Goal: Transaction & Acquisition: Purchase product/service

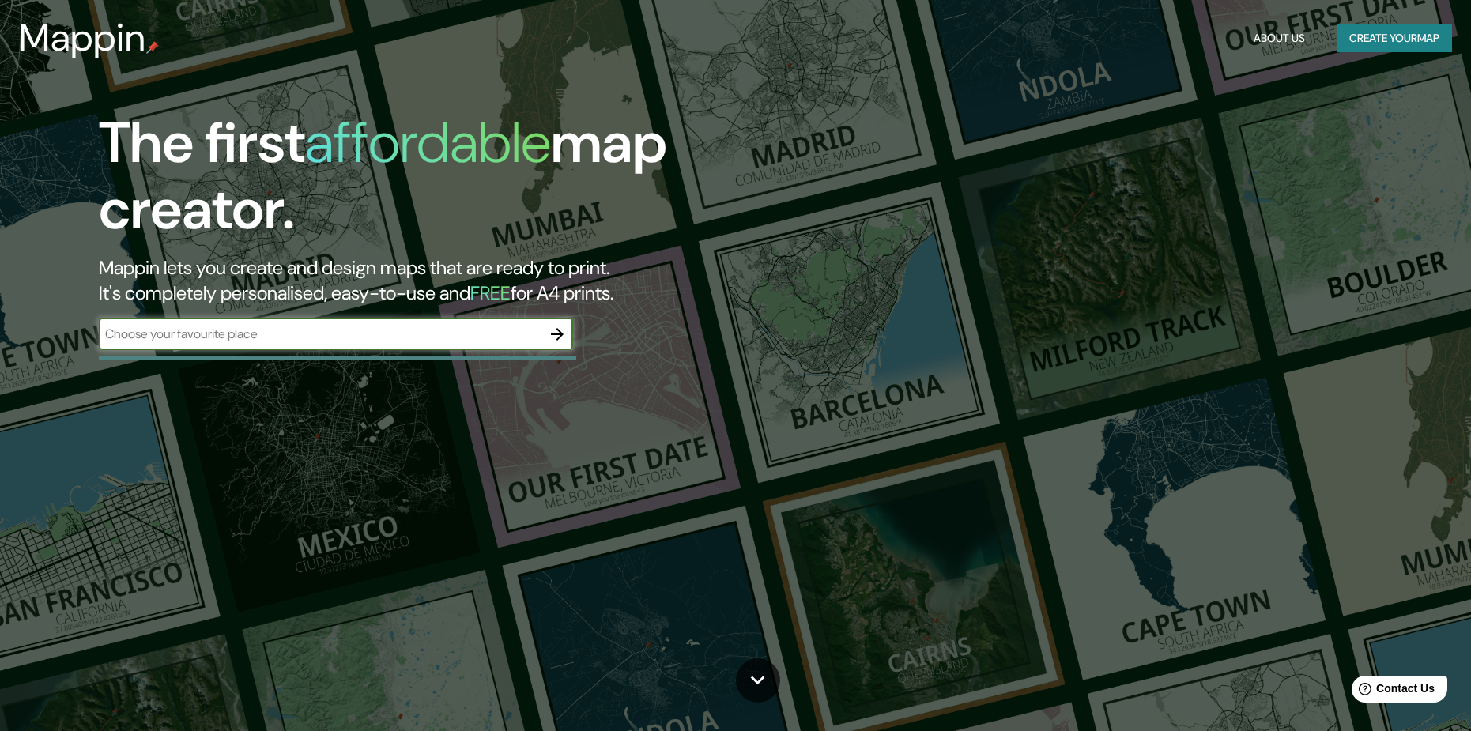
click at [338, 342] on input "text" at bounding box center [320, 334] width 443 height 18
type input "CUSCO"
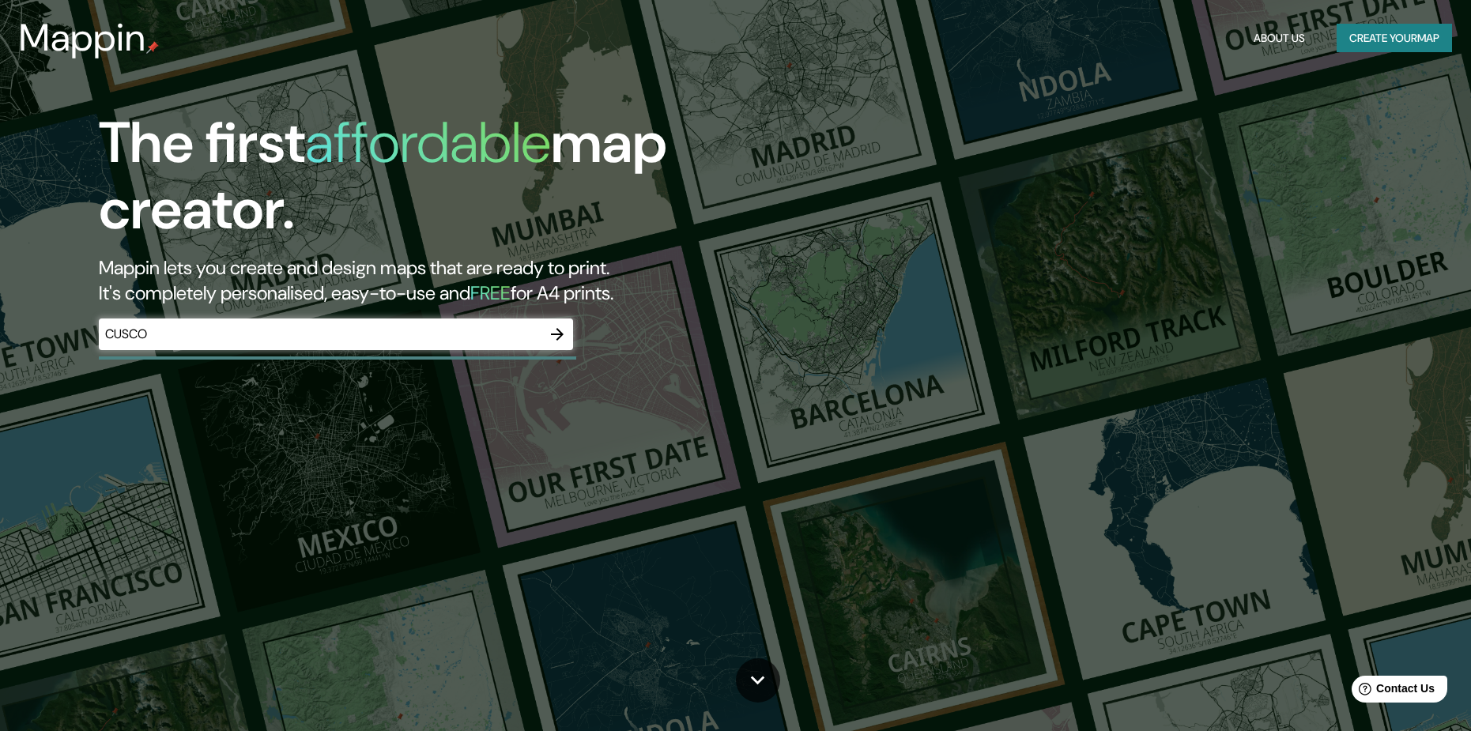
click at [428, 349] on div "CUSCO ​" at bounding box center [336, 335] width 474 height 32
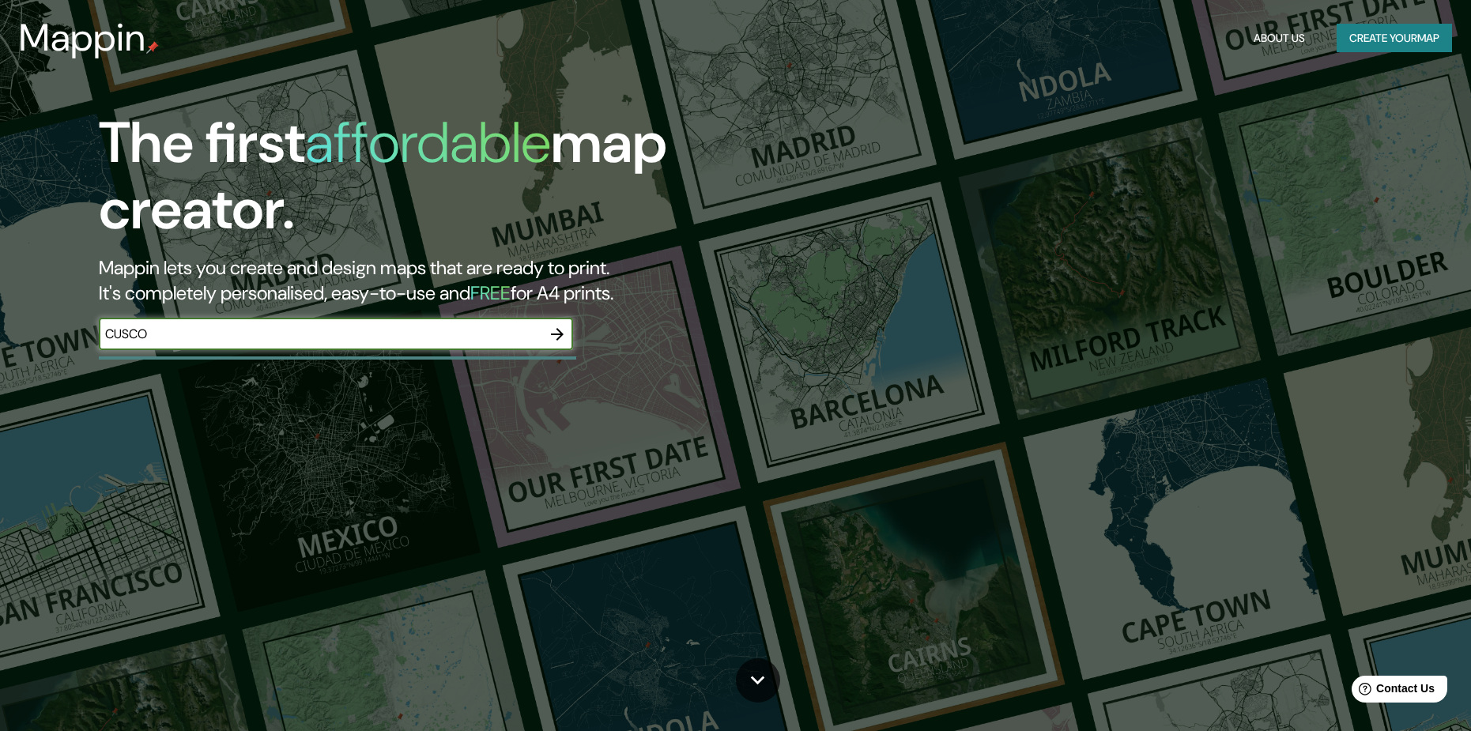
click at [556, 338] on icon "button" at bounding box center [557, 334] width 19 height 19
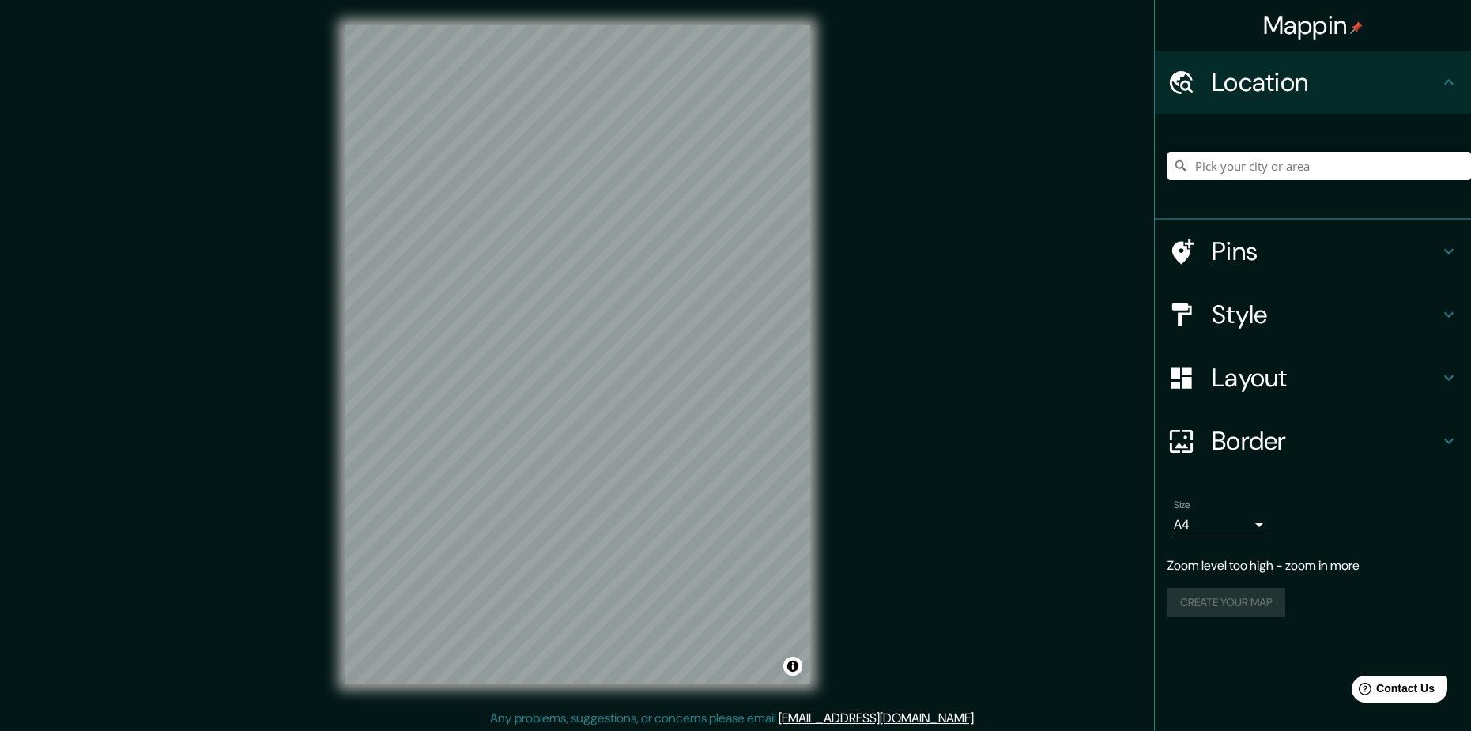
click at [325, 326] on div "© Mapbox © OpenStreetMap Improve this map" at bounding box center [577, 354] width 516 height 709
click at [863, 302] on div "Mappin Location Pins Style Layout Border Choose a border. Hint : you can make l…" at bounding box center [735, 367] width 1471 height 734
click at [1307, 157] on input "Pick your city or area" at bounding box center [1319, 166] width 304 height 28
click at [1298, 89] on h4 "Location" at bounding box center [1326, 82] width 228 height 32
click at [1258, 172] on input "Pick your city or area" at bounding box center [1319, 166] width 304 height 28
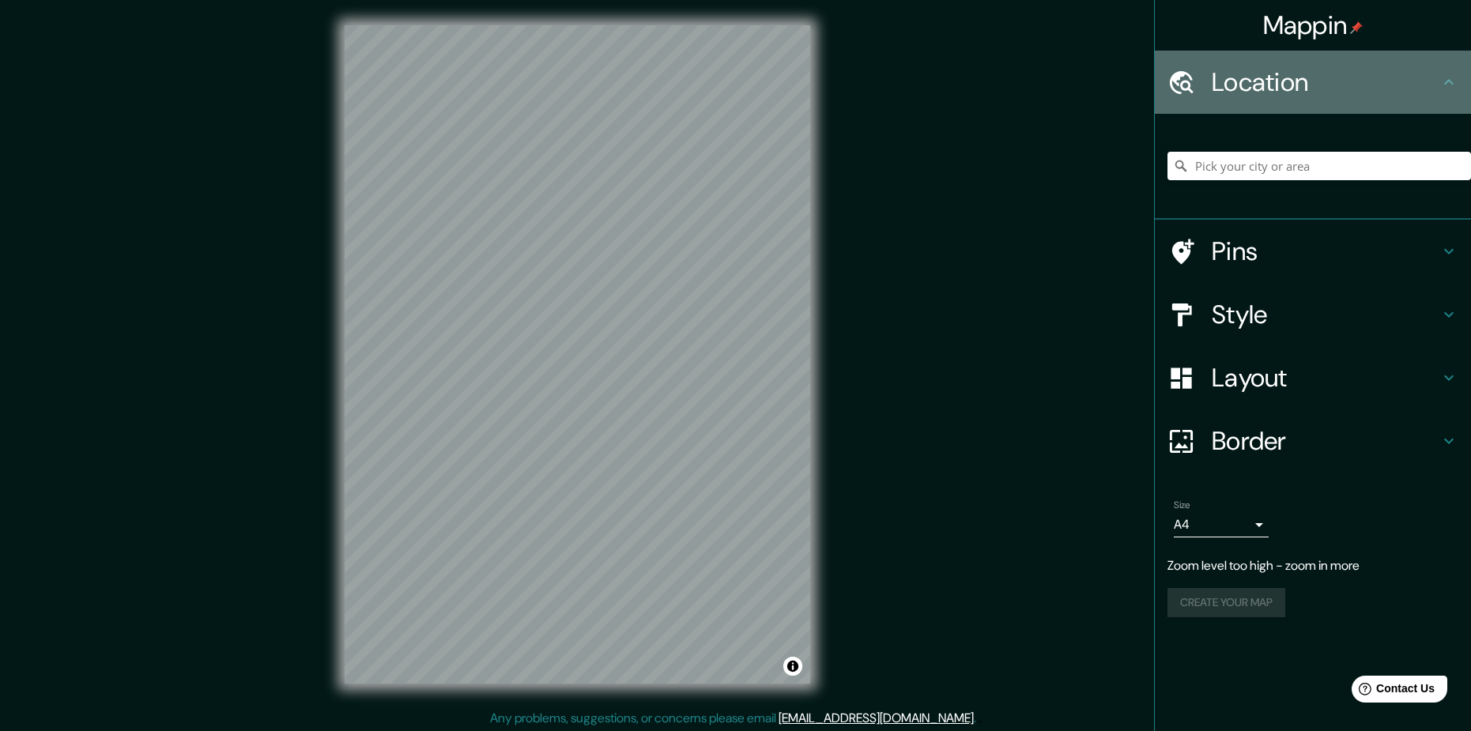
click at [1255, 88] on h4 "Location" at bounding box center [1326, 82] width 228 height 32
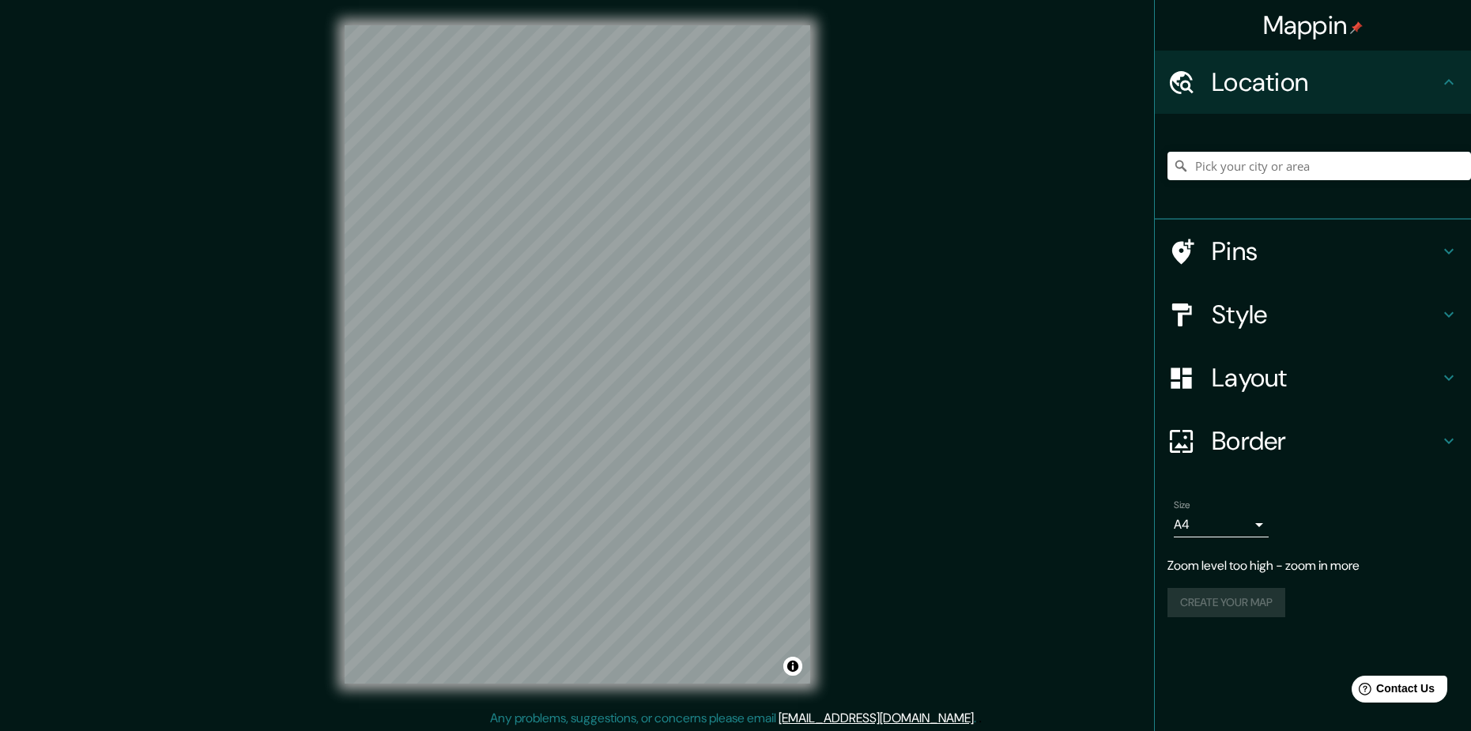
click at [1442, 80] on div "Location" at bounding box center [1313, 82] width 316 height 63
click at [1454, 86] on icon at bounding box center [1448, 82] width 19 height 19
click at [1450, 80] on icon at bounding box center [1448, 82] width 19 height 19
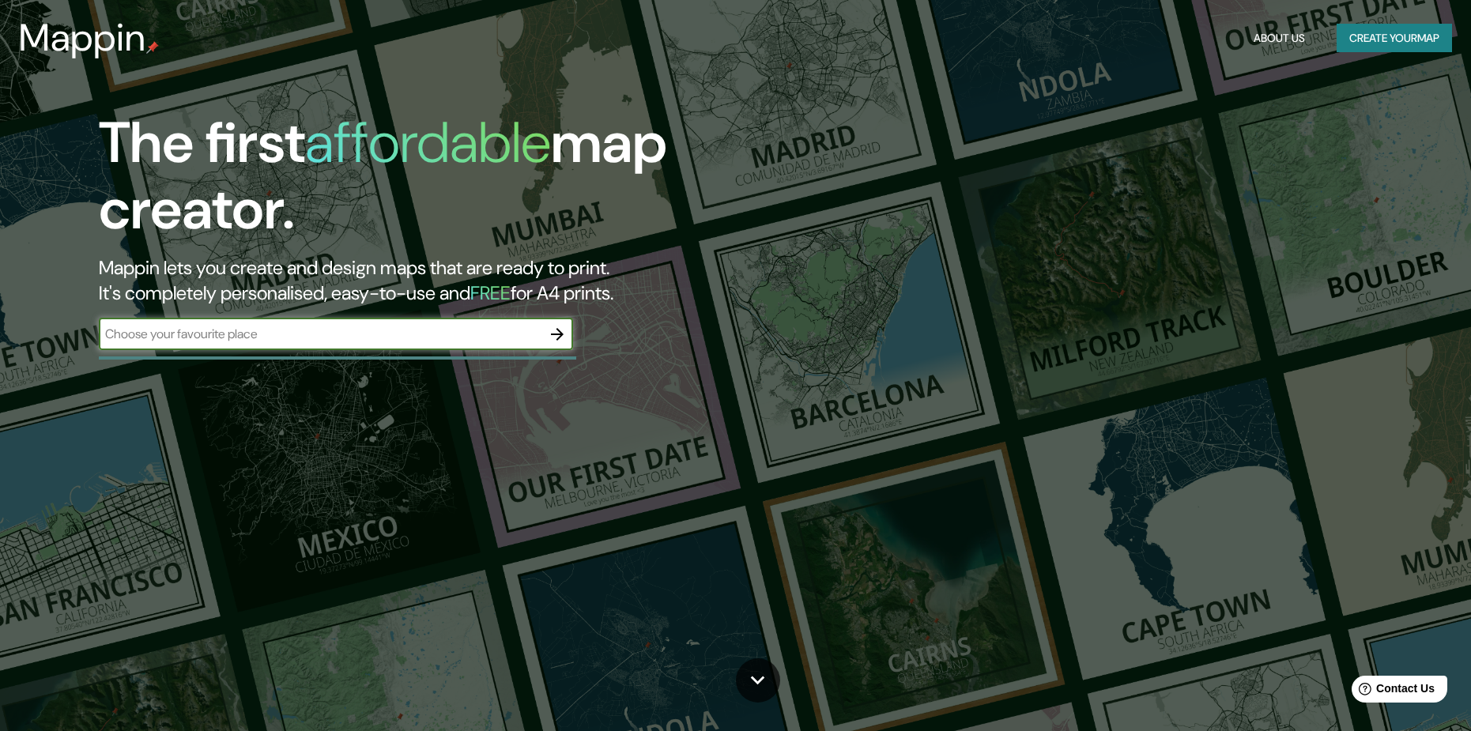
click at [304, 343] on input "text" at bounding box center [320, 334] width 443 height 18
click at [501, 334] on input "text" at bounding box center [320, 334] width 443 height 18
click at [1413, 32] on button "Create your map" at bounding box center [1394, 38] width 115 height 29
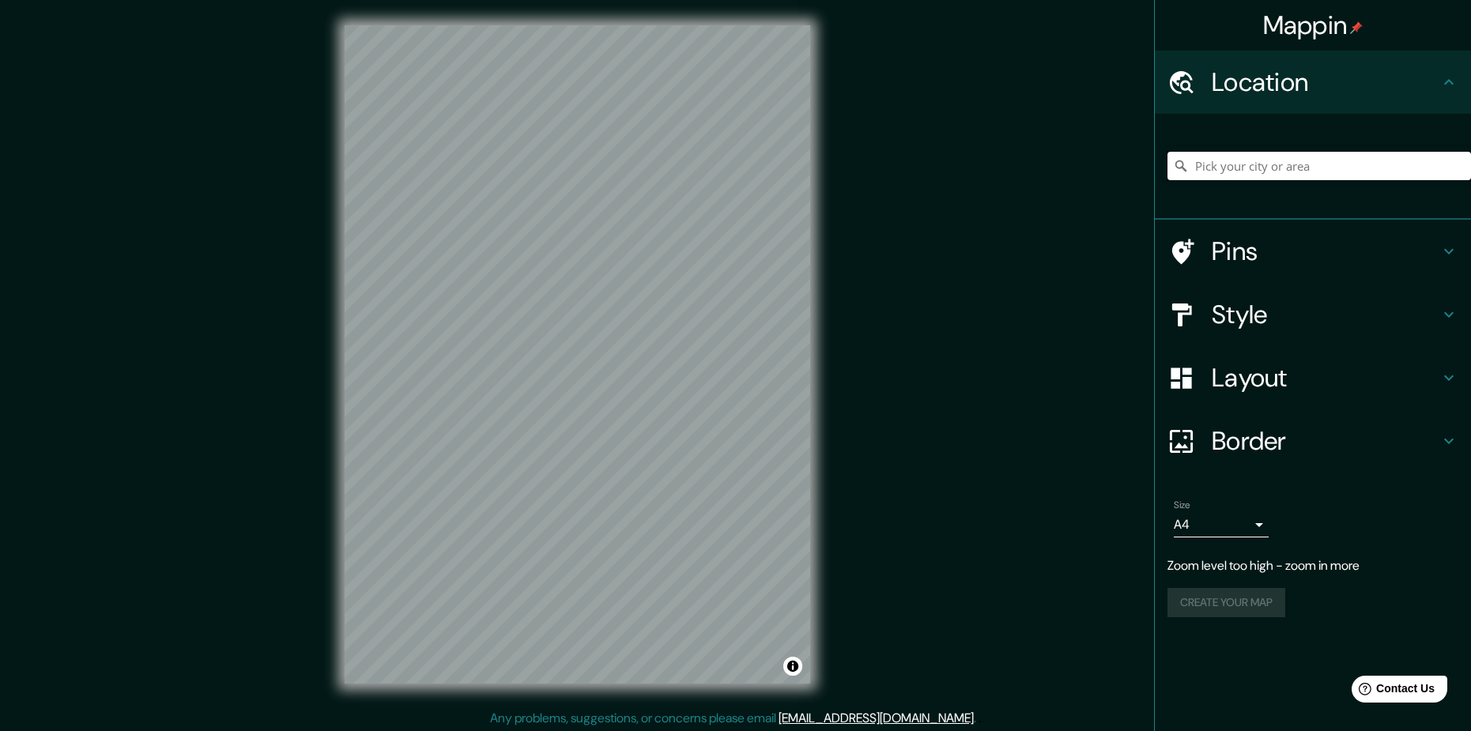
click at [1285, 165] on input "Pick your city or area" at bounding box center [1319, 166] width 304 height 28
type input "Cusco, [GEOGRAPHIC_DATA], [GEOGRAPHIC_DATA]"
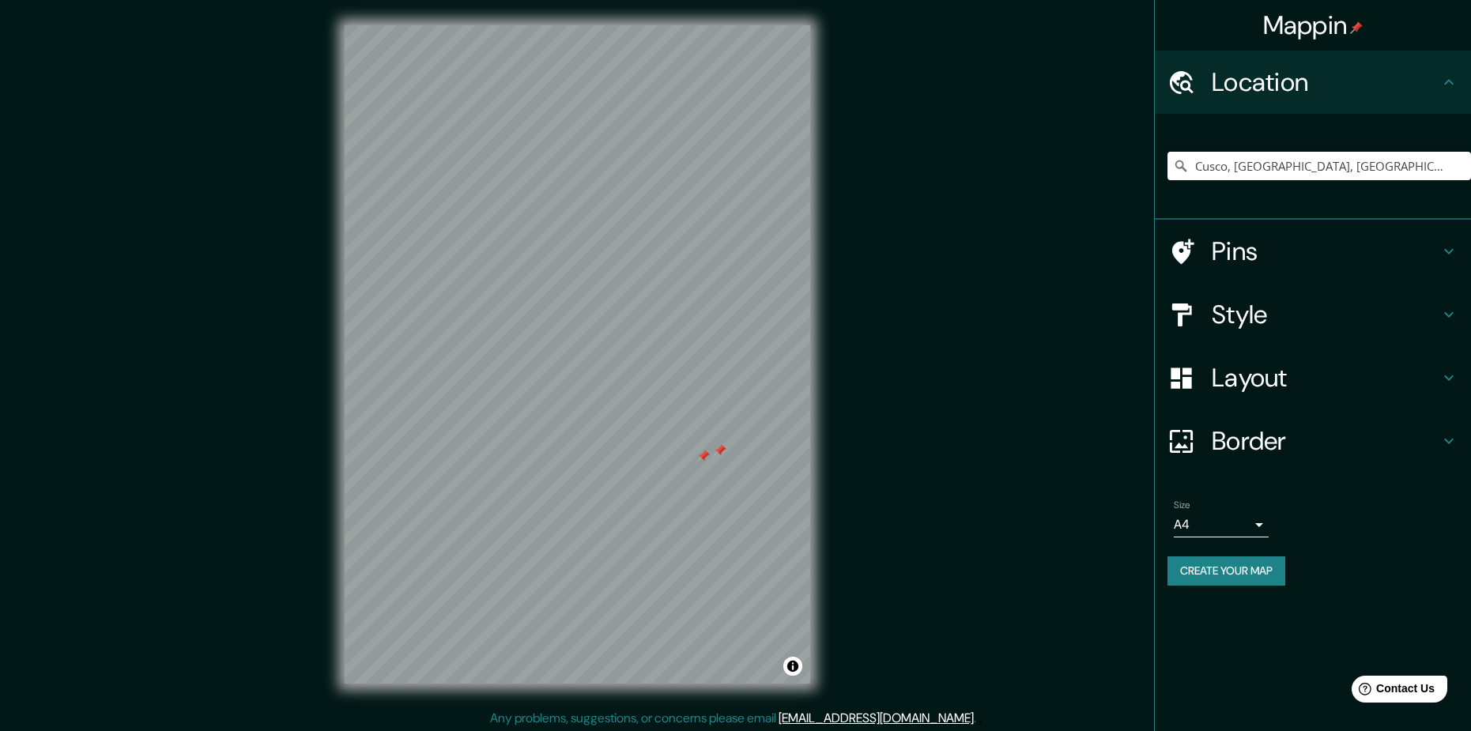
click at [1005, 452] on div "Mappin Location [GEOGRAPHIC_DATA], [GEOGRAPHIC_DATA], [GEOGRAPHIC_DATA] [GEOGRA…" at bounding box center [735, 367] width 1471 height 734
click at [1240, 234] on div "Pins" at bounding box center [1313, 251] width 316 height 63
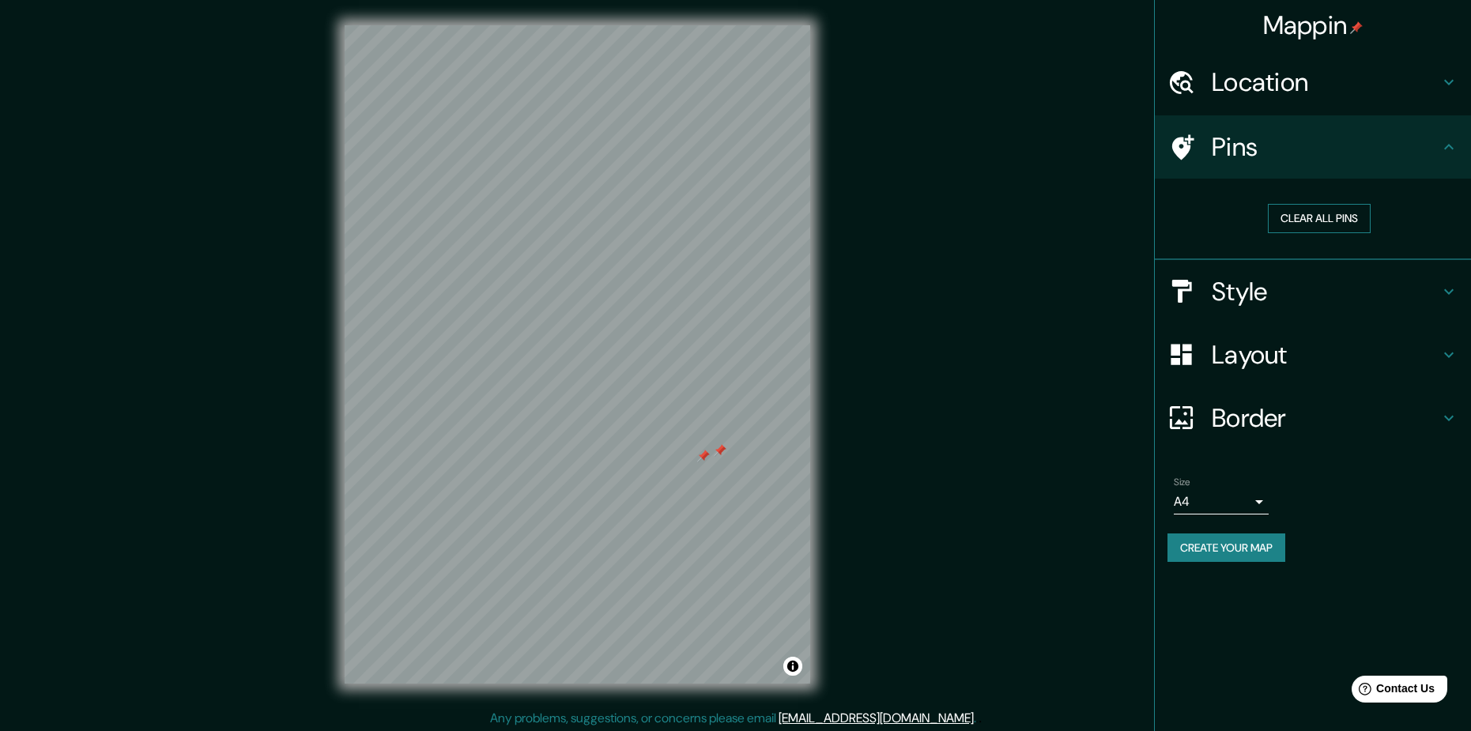
click at [1329, 221] on button "Clear all pins" at bounding box center [1319, 218] width 103 height 29
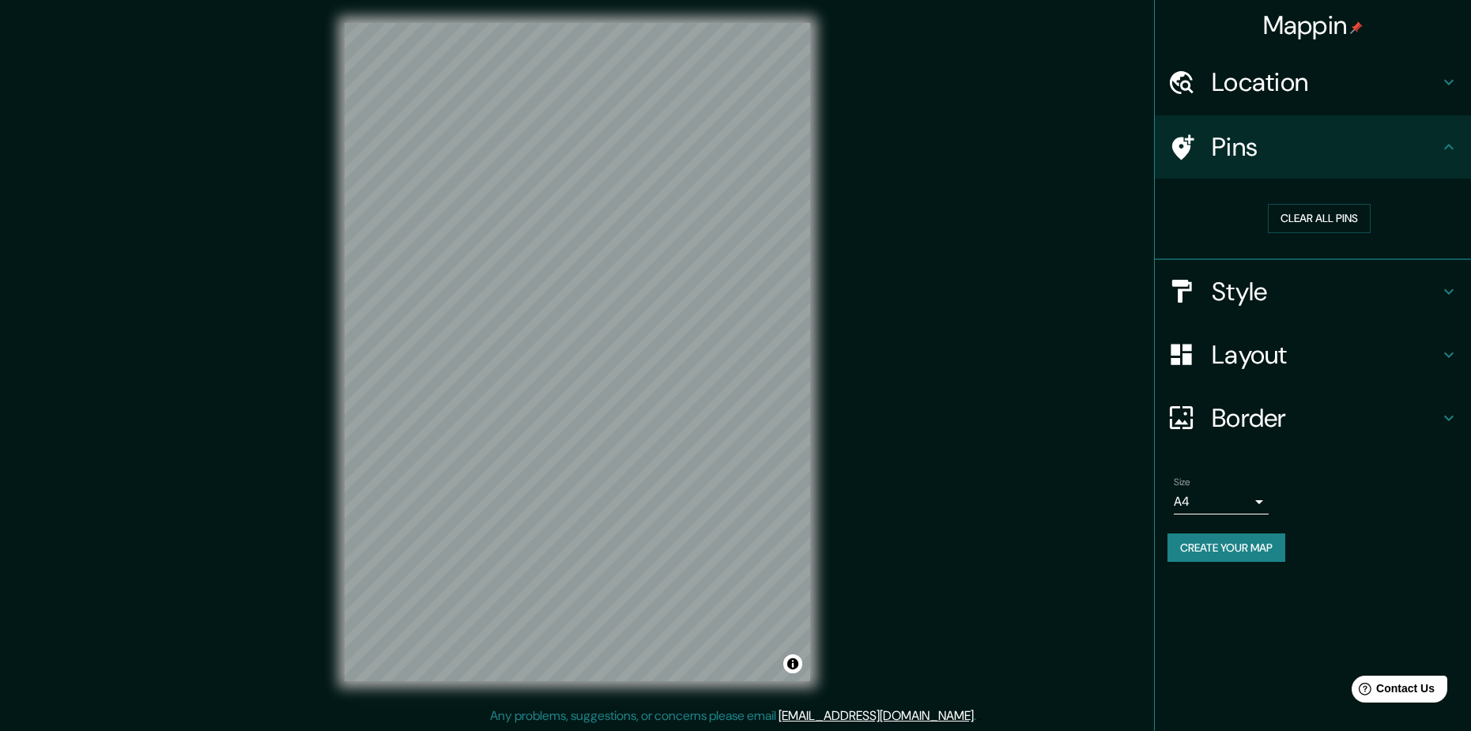
scroll to position [3, 0]
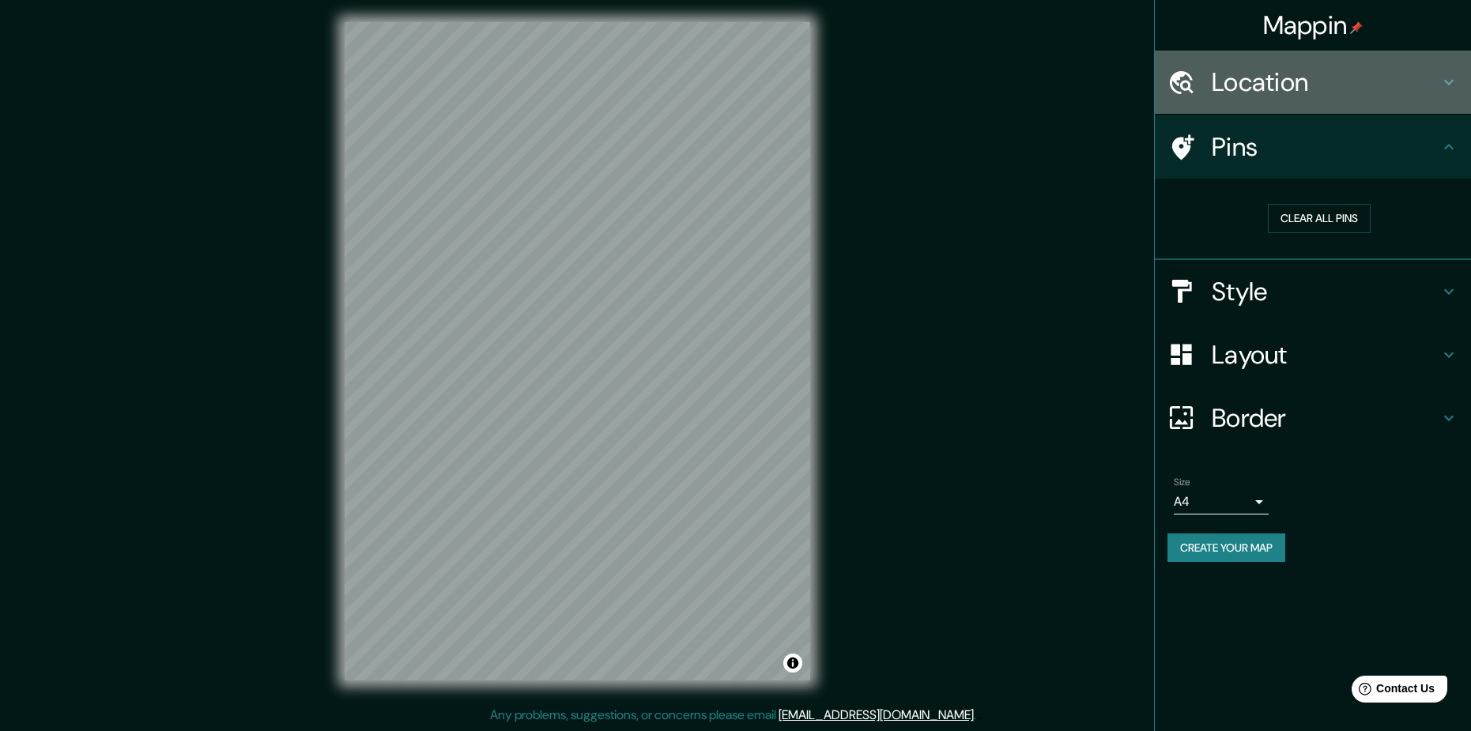
click at [1270, 85] on h4 "Location" at bounding box center [1326, 82] width 228 height 32
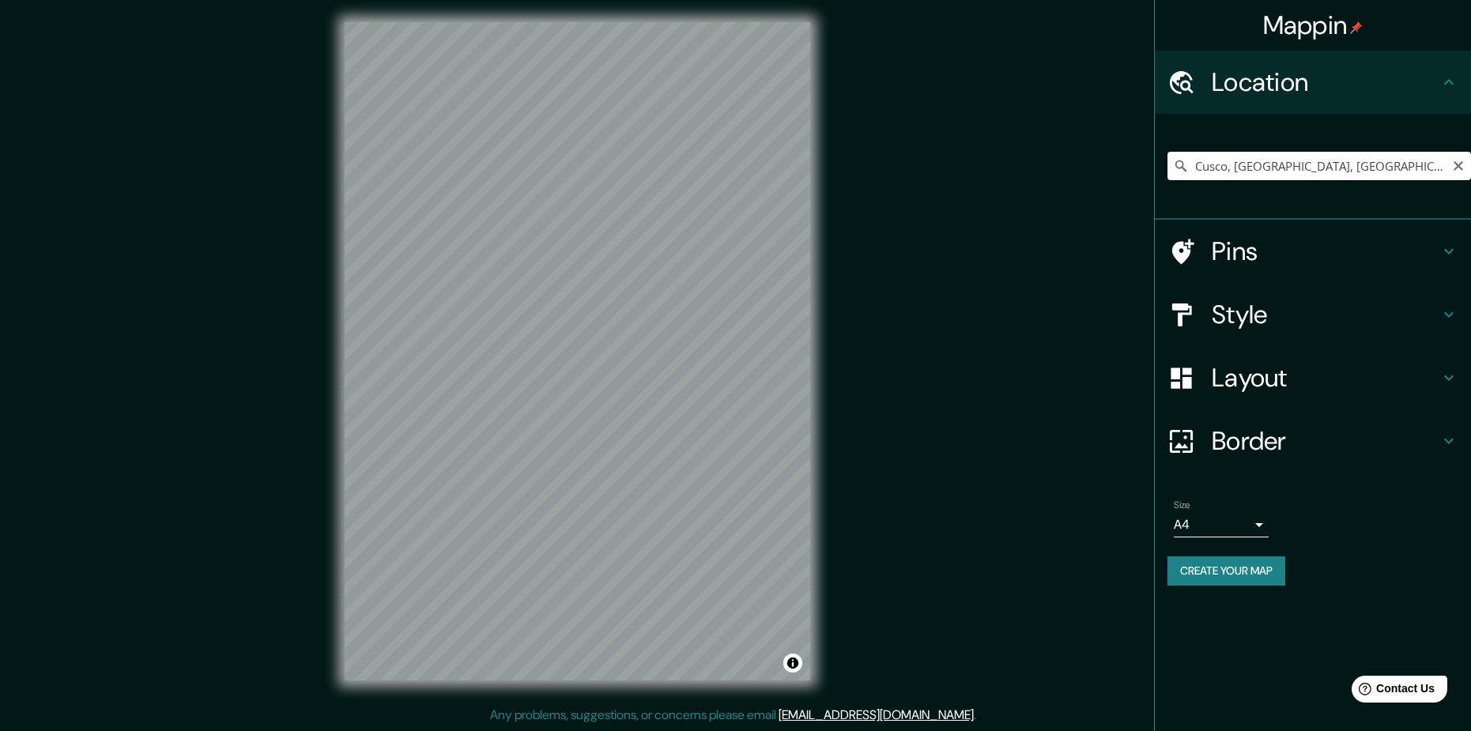
click at [1257, 167] on input "Cusco, [GEOGRAPHIC_DATA], [GEOGRAPHIC_DATA]" at bounding box center [1319, 166] width 304 height 28
click at [1460, 165] on icon "Clear" at bounding box center [1458, 165] width 9 height 9
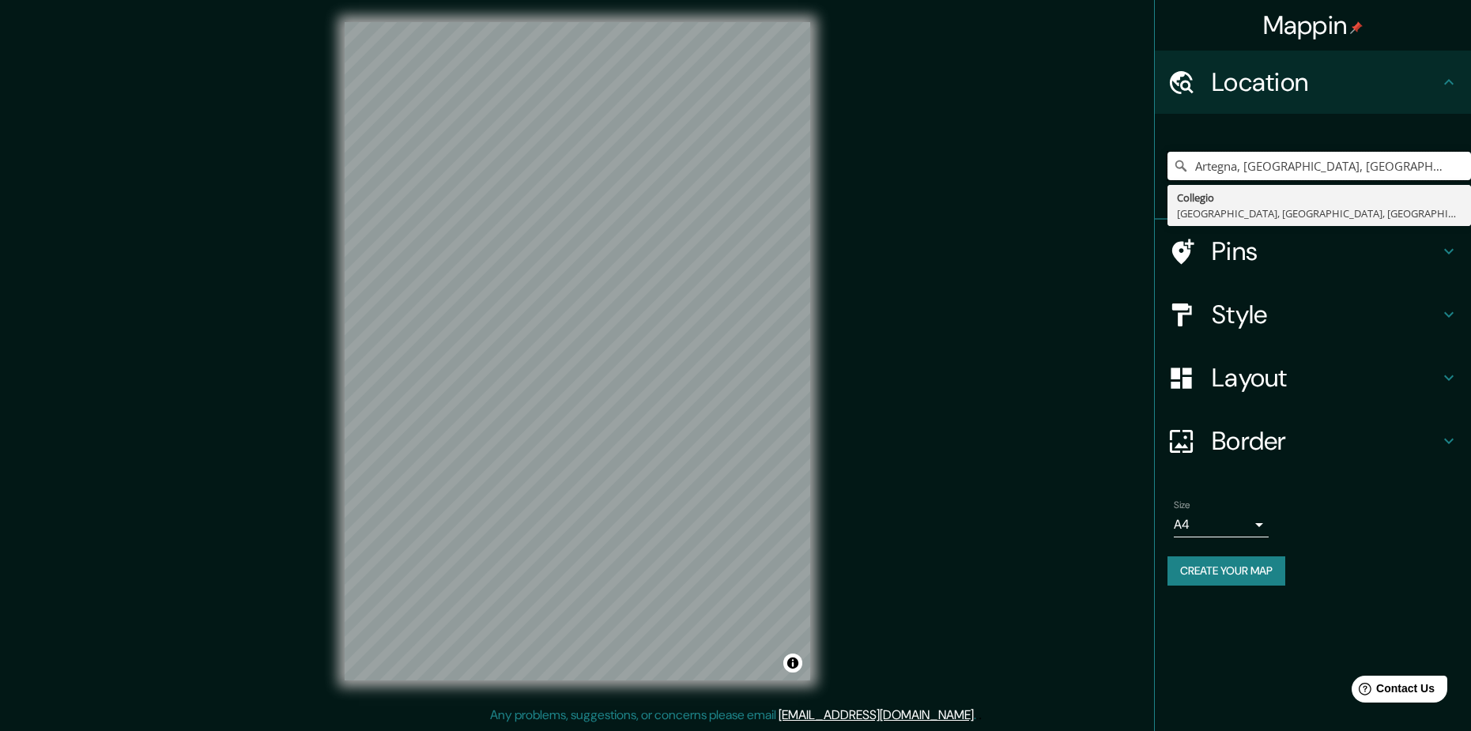
type input "Artegna, [GEOGRAPHIC_DATA], [GEOGRAPHIC_DATA]"
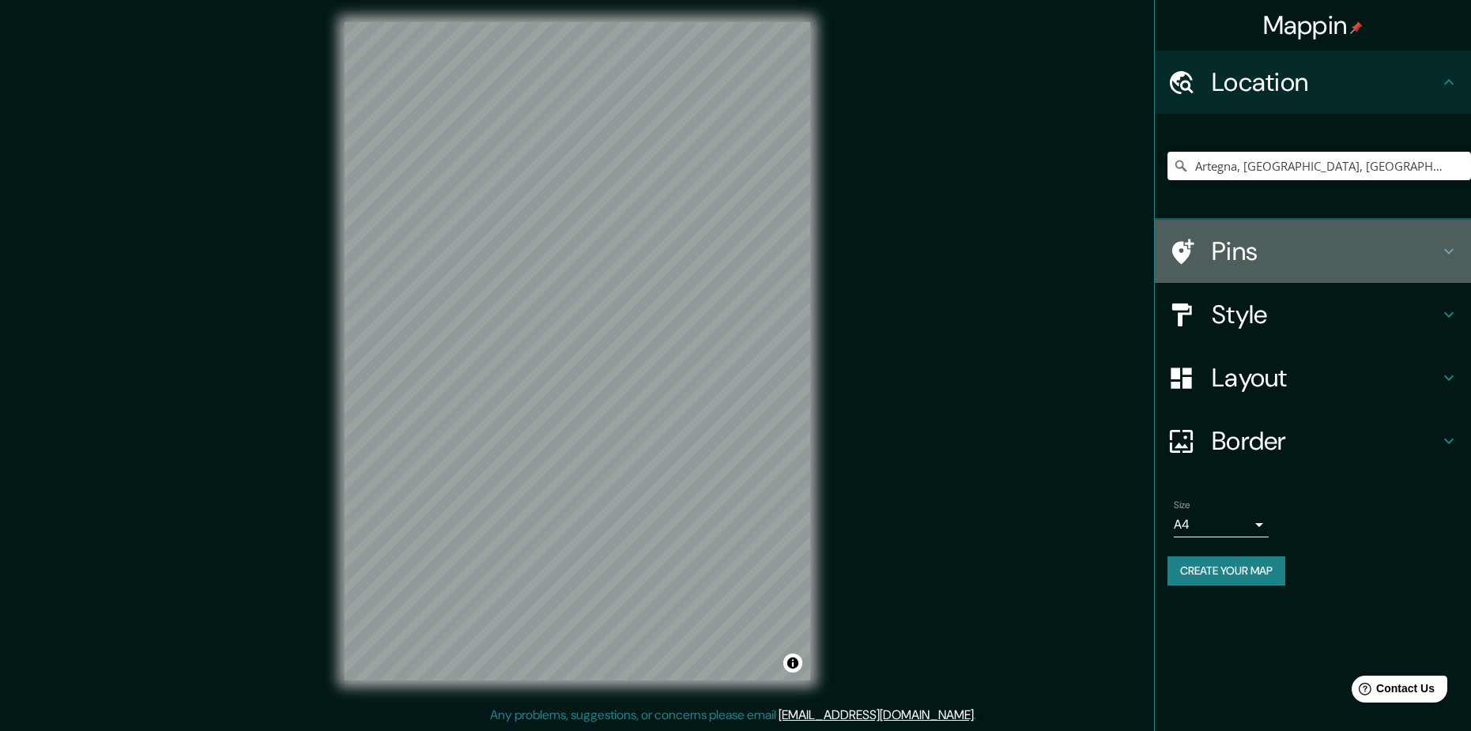
click at [1258, 251] on h4 "Pins" at bounding box center [1326, 252] width 228 height 32
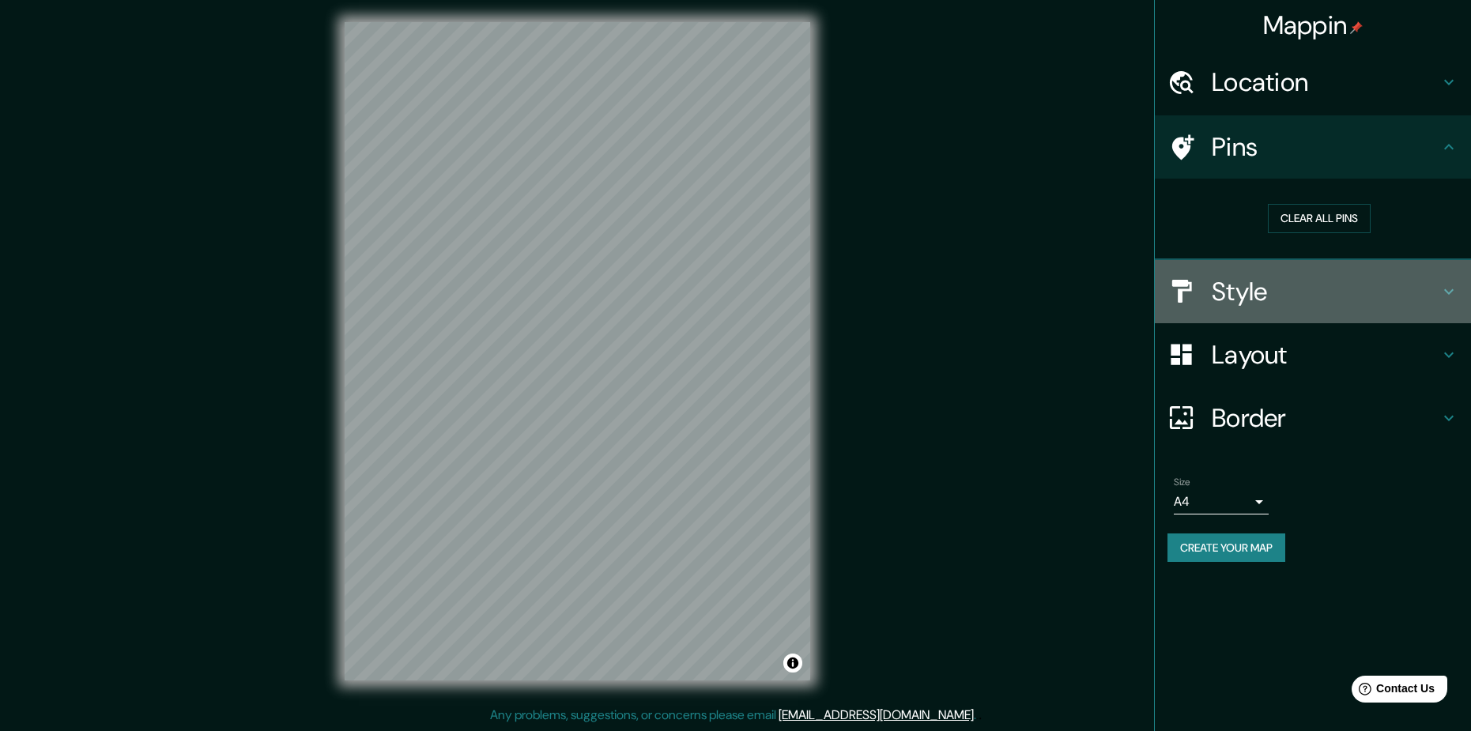
click at [1291, 292] on h4 "Style" at bounding box center [1326, 292] width 228 height 32
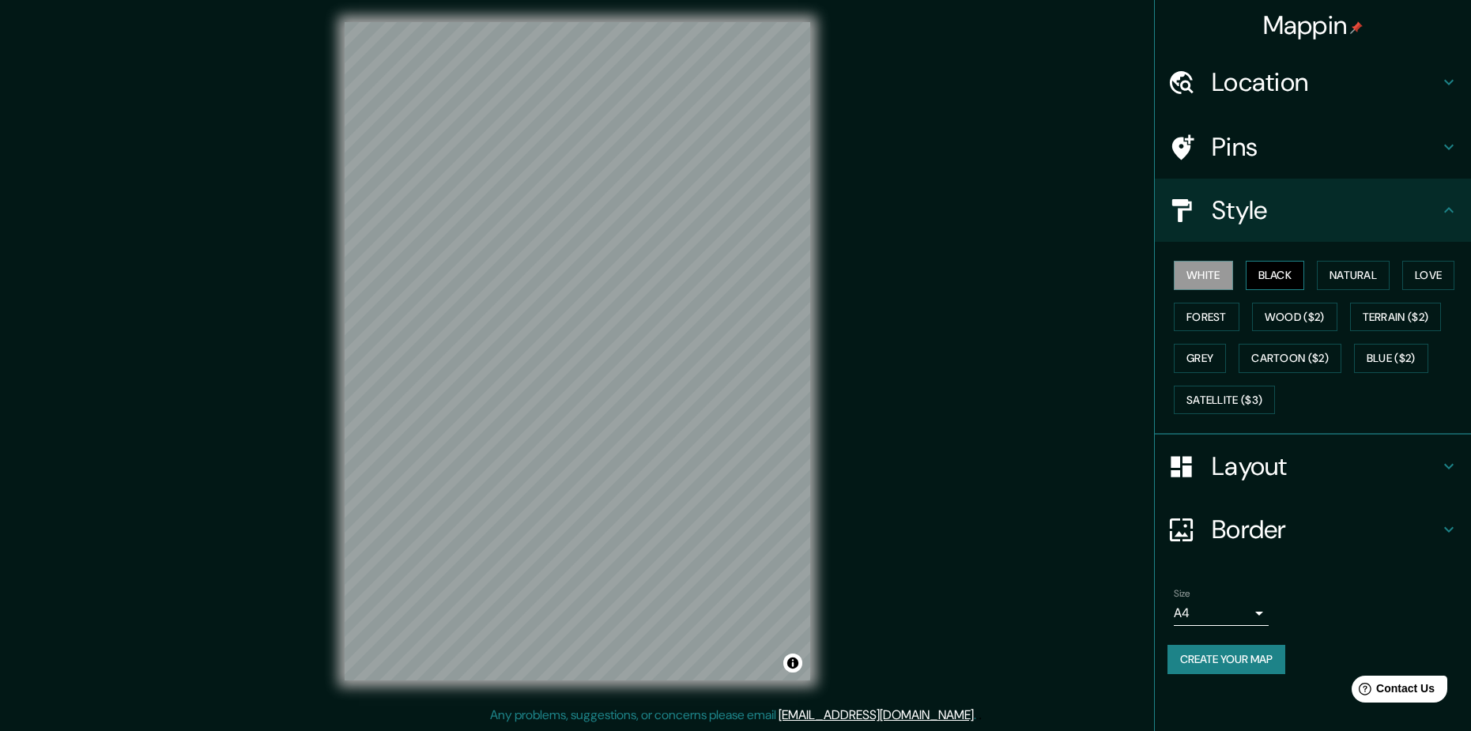
click at [1280, 275] on button "Black" at bounding box center [1275, 275] width 59 height 29
click at [1217, 273] on button "White" at bounding box center [1203, 275] width 59 height 29
click at [1347, 275] on button "Natural" at bounding box center [1353, 275] width 73 height 29
click at [1277, 146] on h4 "Pins" at bounding box center [1326, 147] width 228 height 32
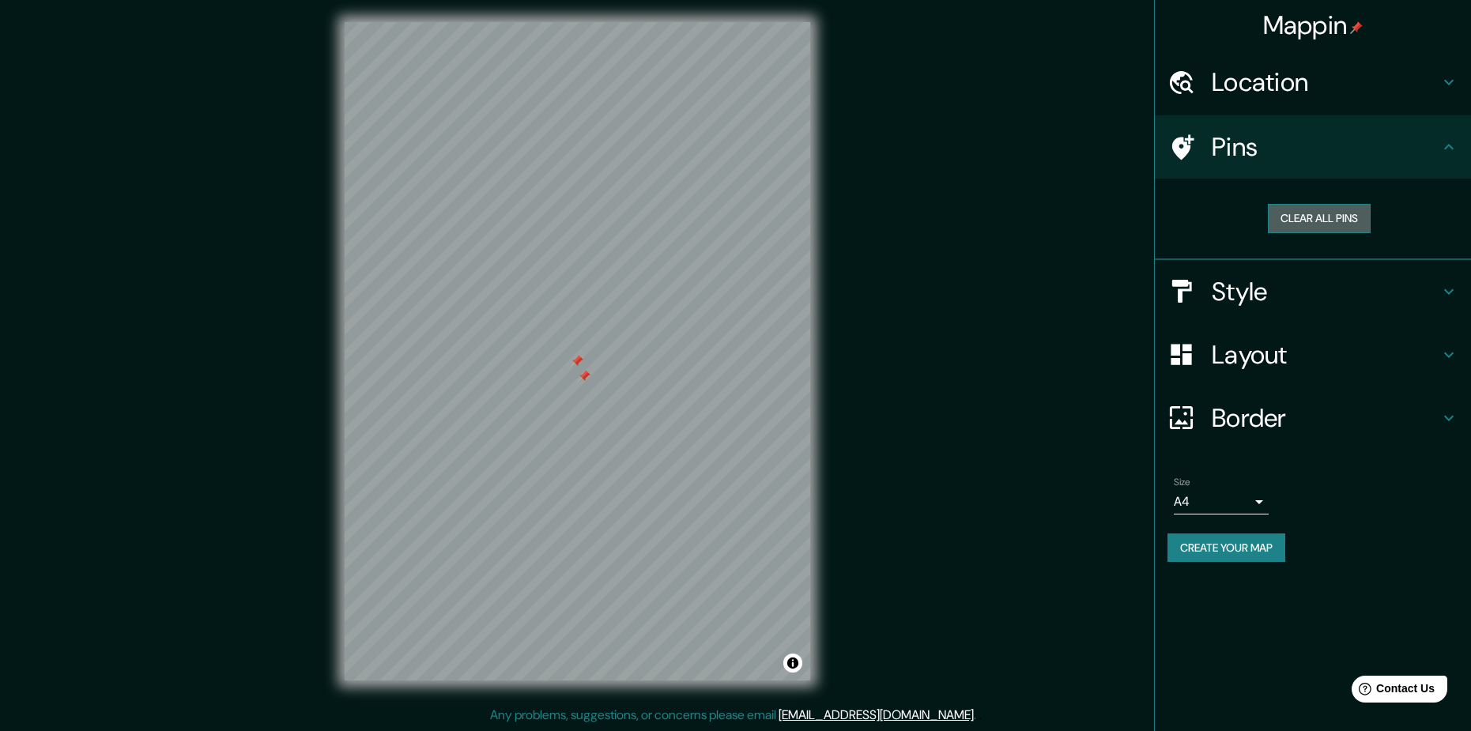
click at [1321, 214] on button "Clear all pins" at bounding box center [1319, 218] width 103 height 29
click at [1298, 307] on div "Style" at bounding box center [1313, 291] width 316 height 63
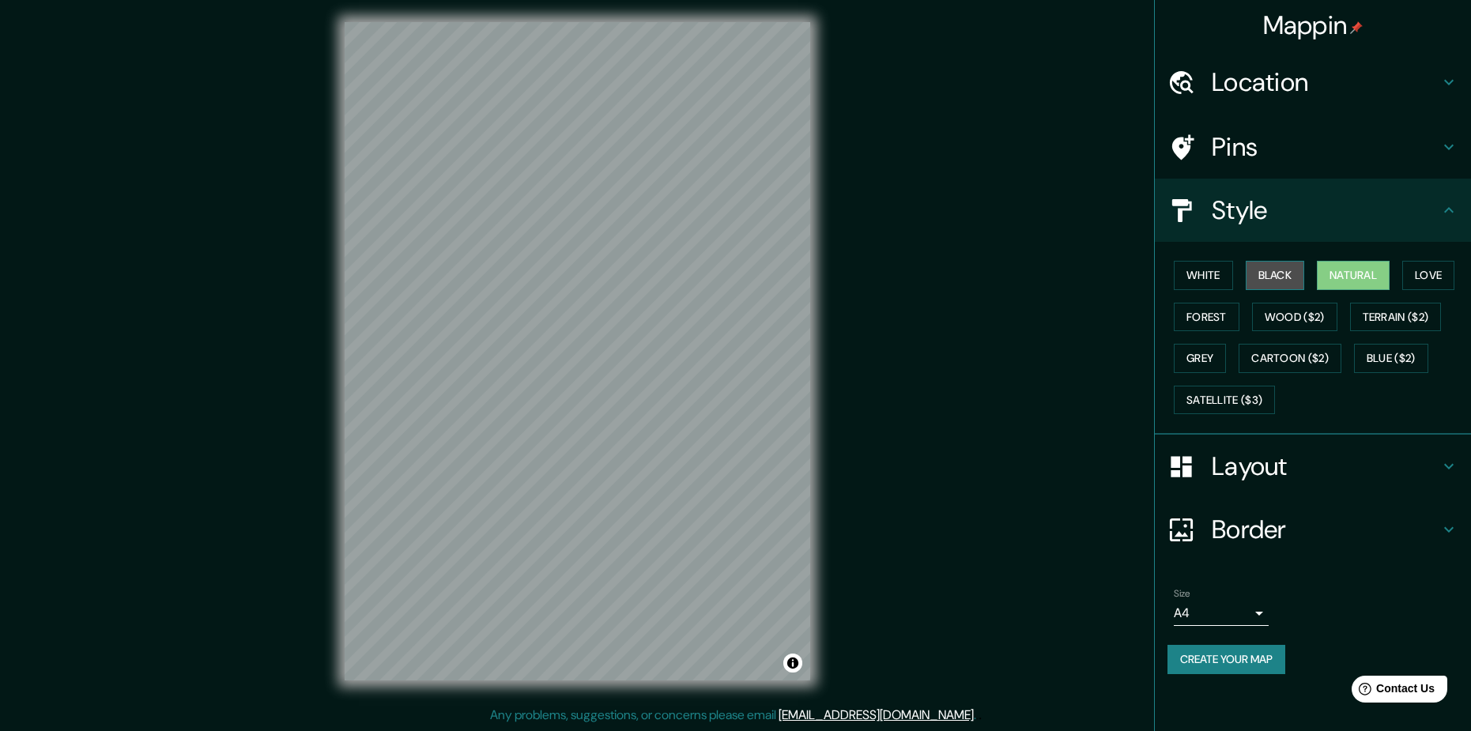
click at [1249, 278] on button "Black" at bounding box center [1275, 275] width 59 height 29
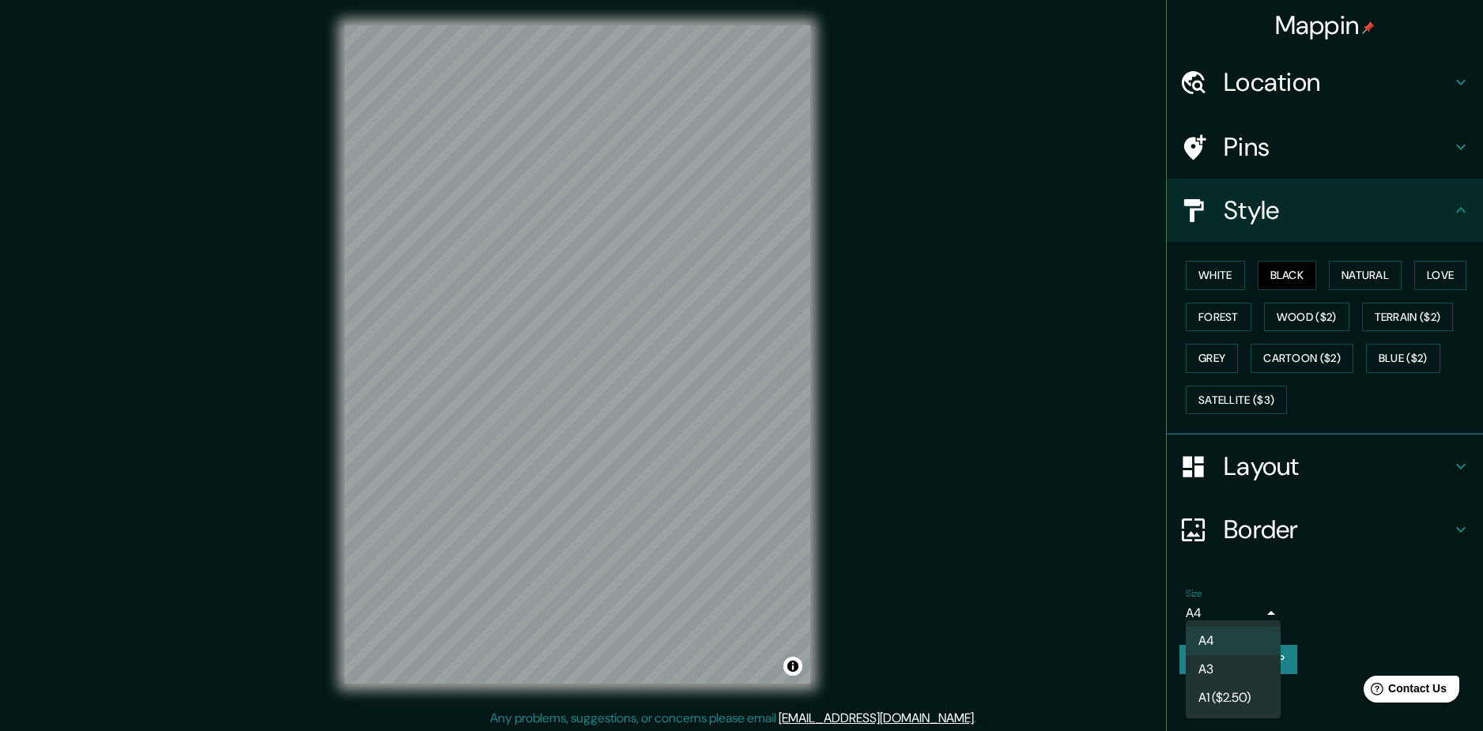
click at [1257, 619] on body "Mappin Location Artegna, [GEOGRAPHIC_DATA], [GEOGRAPHIC_DATA] Collegio Arsiero,…" at bounding box center [741, 365] width 1483 height 731
click at [1250, 664] on li "A3" at bounding box center [1233, 669] width 95 height 28
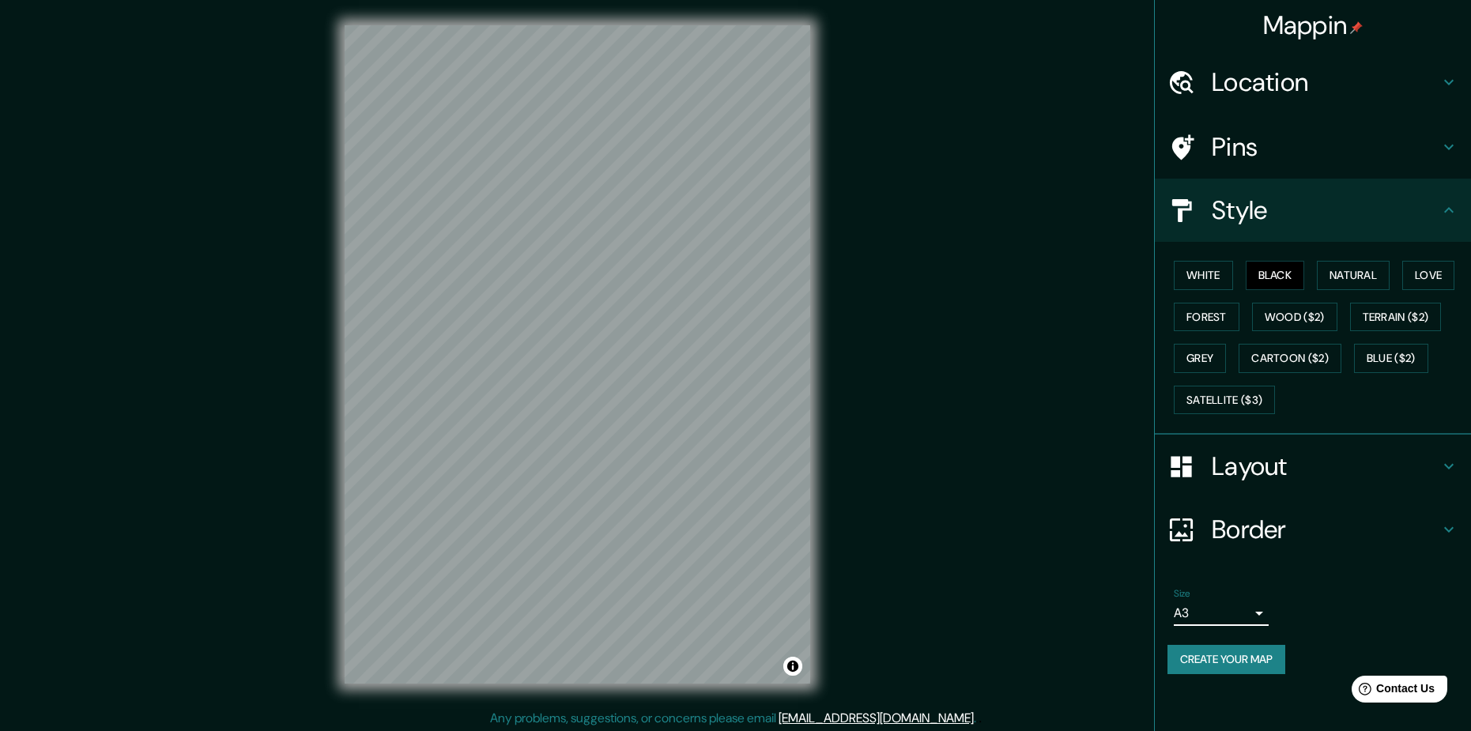
click at [1264, 613] on body "Mappin Location Artegna, [GEOGRAPHIC_DATA], [GEOGRAPHIC_DATA] Collegio Arsiero,…" at bounding box center [735, 365] width 1471 height 731
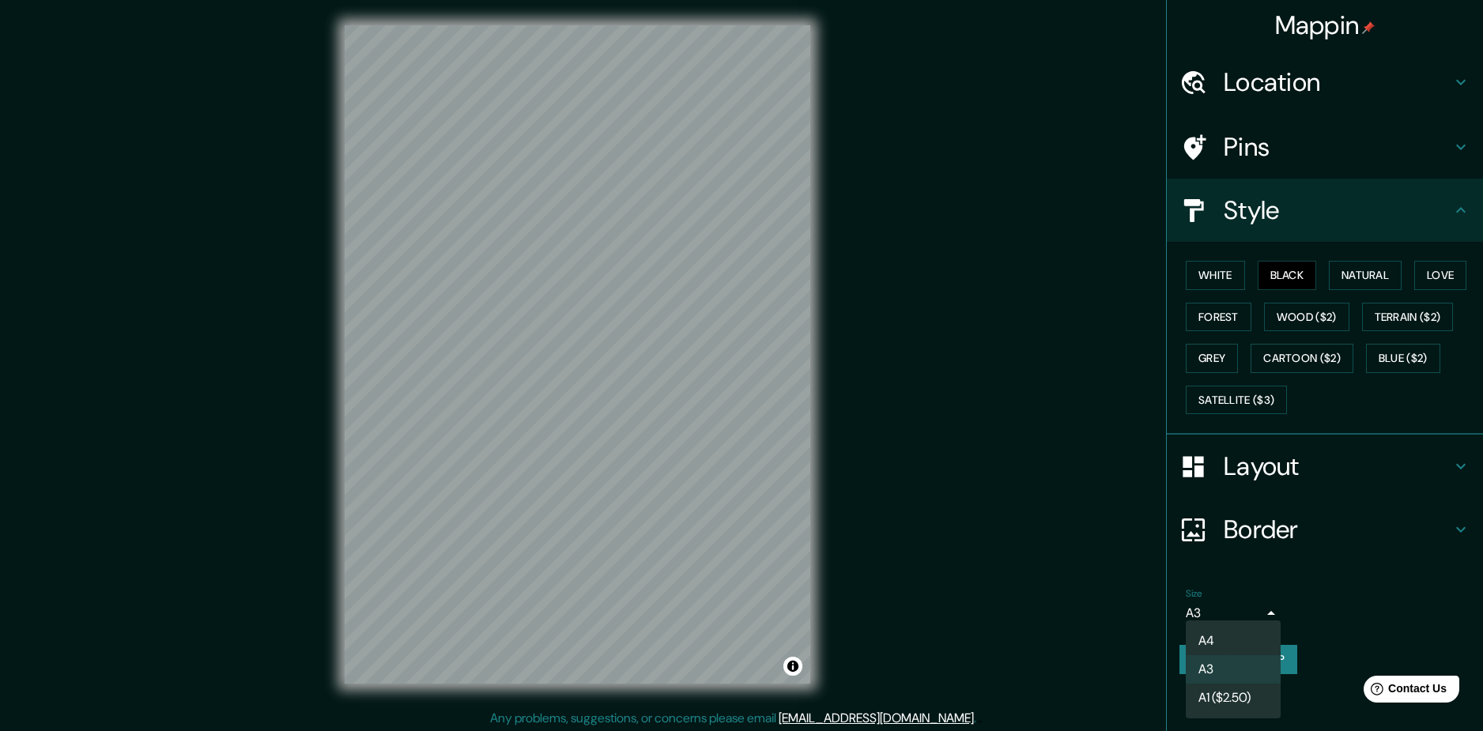
click at [1251, 666] on li "A3" at bounding box center [1233, 669] width 95 height 28
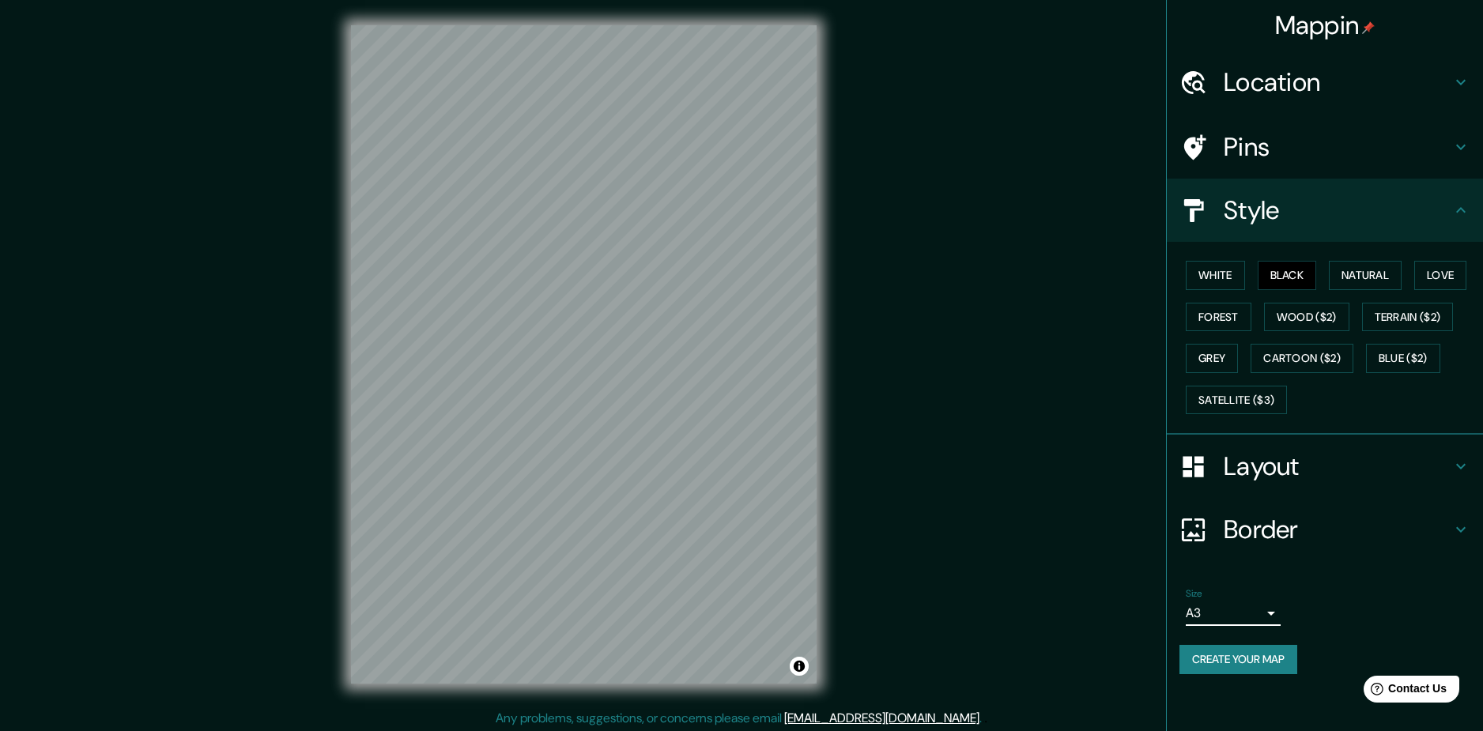
click at [1256, 606] on body "Mappin Location Artegna, [GEOGRAPHIC_DATA], [GEOGRAPHIC_DATA] Collegio Arsiero,…" at bounding box center [741, 365] width 1483 height 731
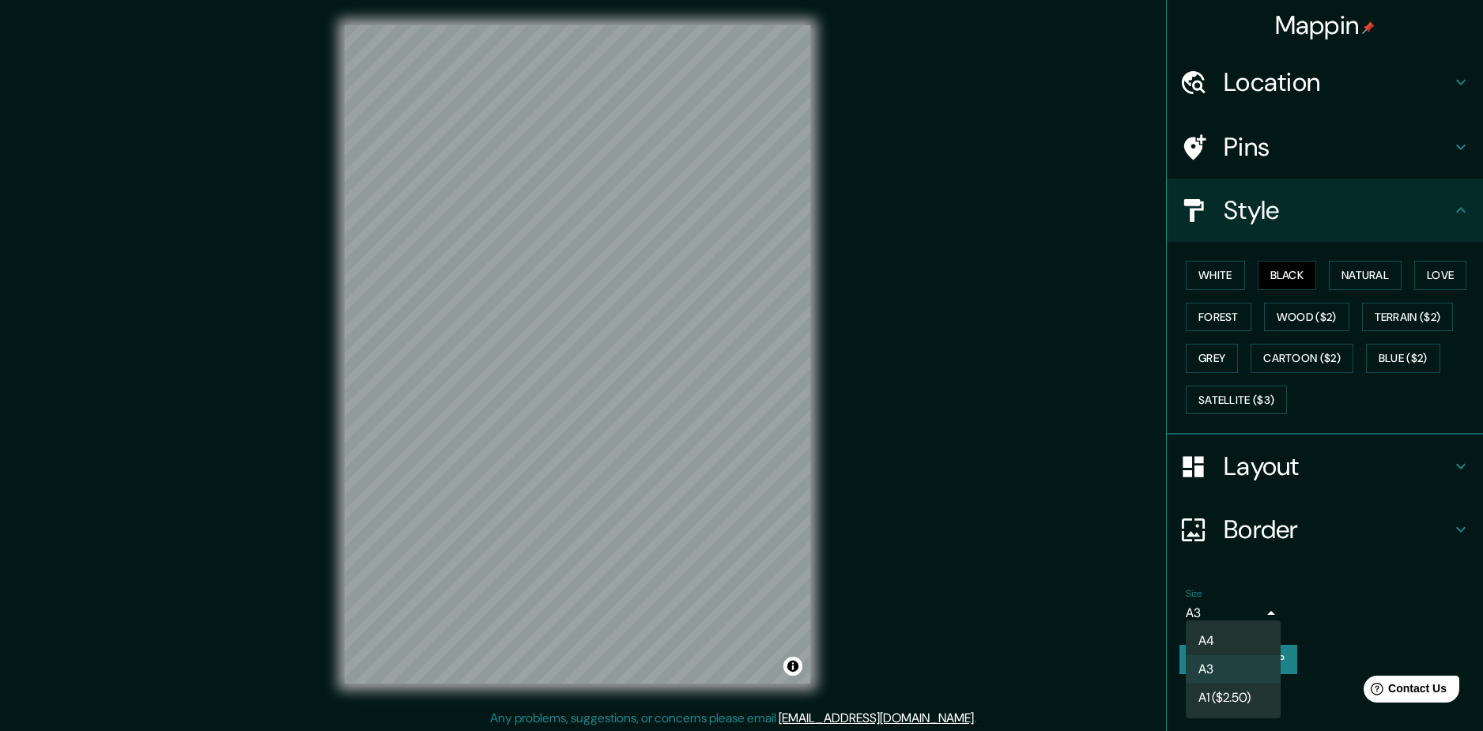
click at [1247, 641] on li "A4" at bounding box center [1233, 641] width 95 height 28
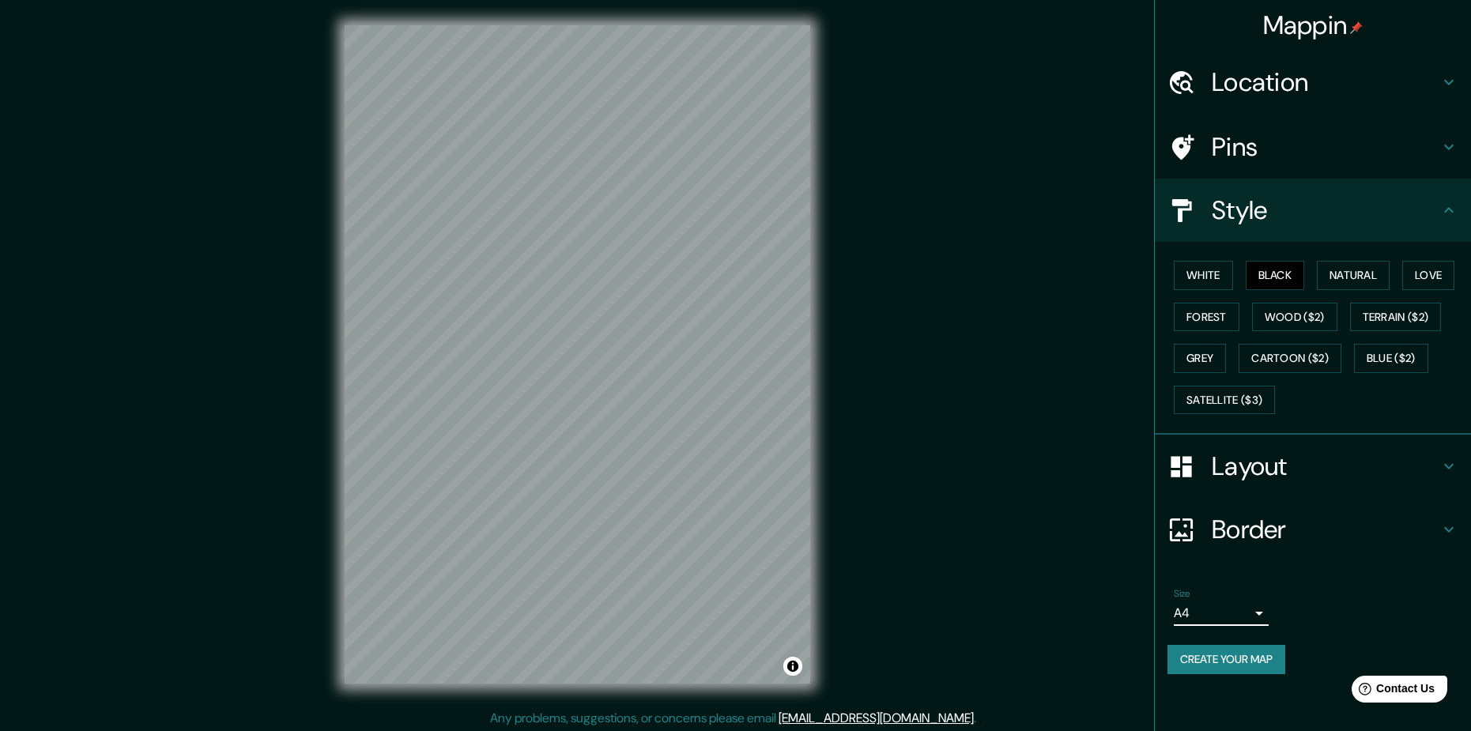
click at [1250, 615] on body "Mappin Location Artegna, [GEOGRAPHIC_DATA], [GEOGRAPHIC_DATA] Collegio Arsiero,…" at bounding box center [735, 365] width 1471 height 731
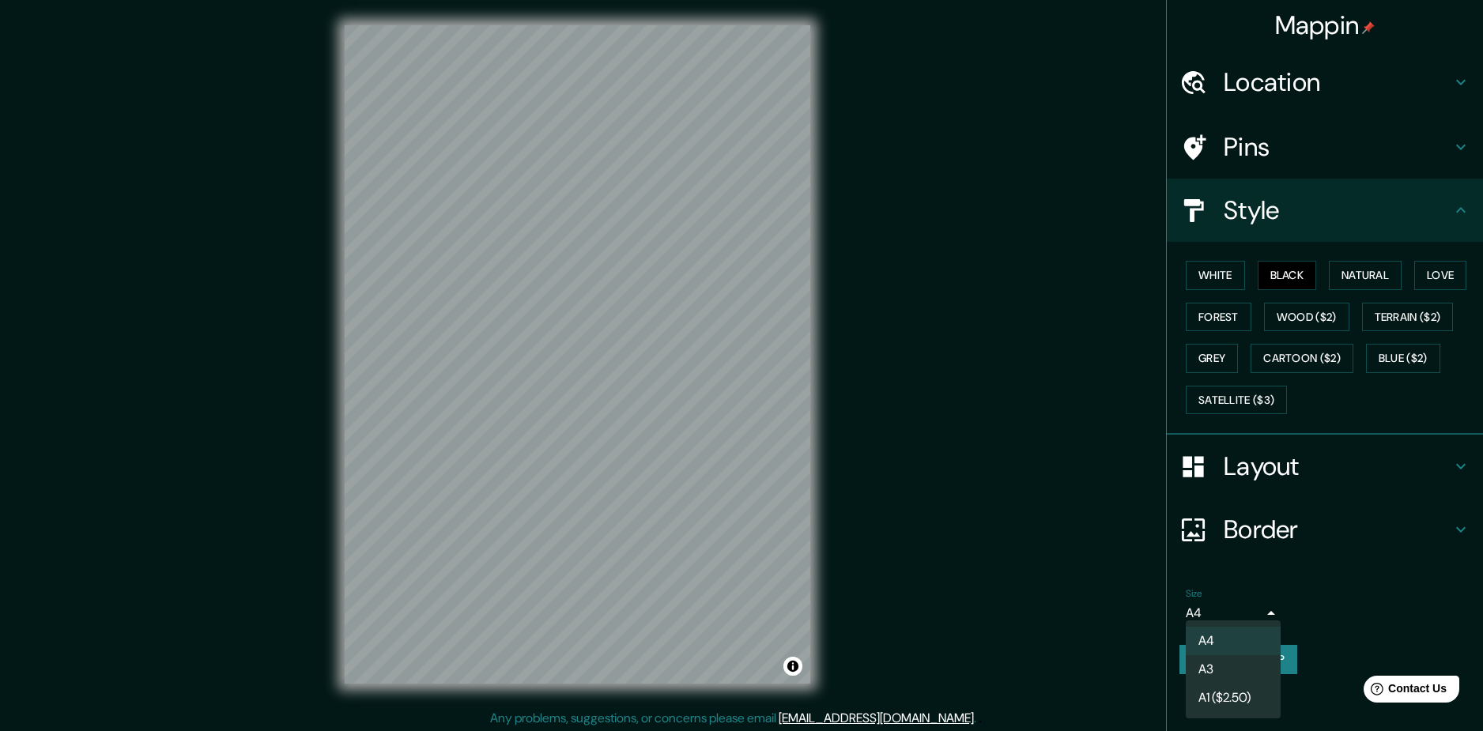
click at [1246, 661] on li "A3" at bounding box center [1233, 669] width 95 height 28
type input "a4"
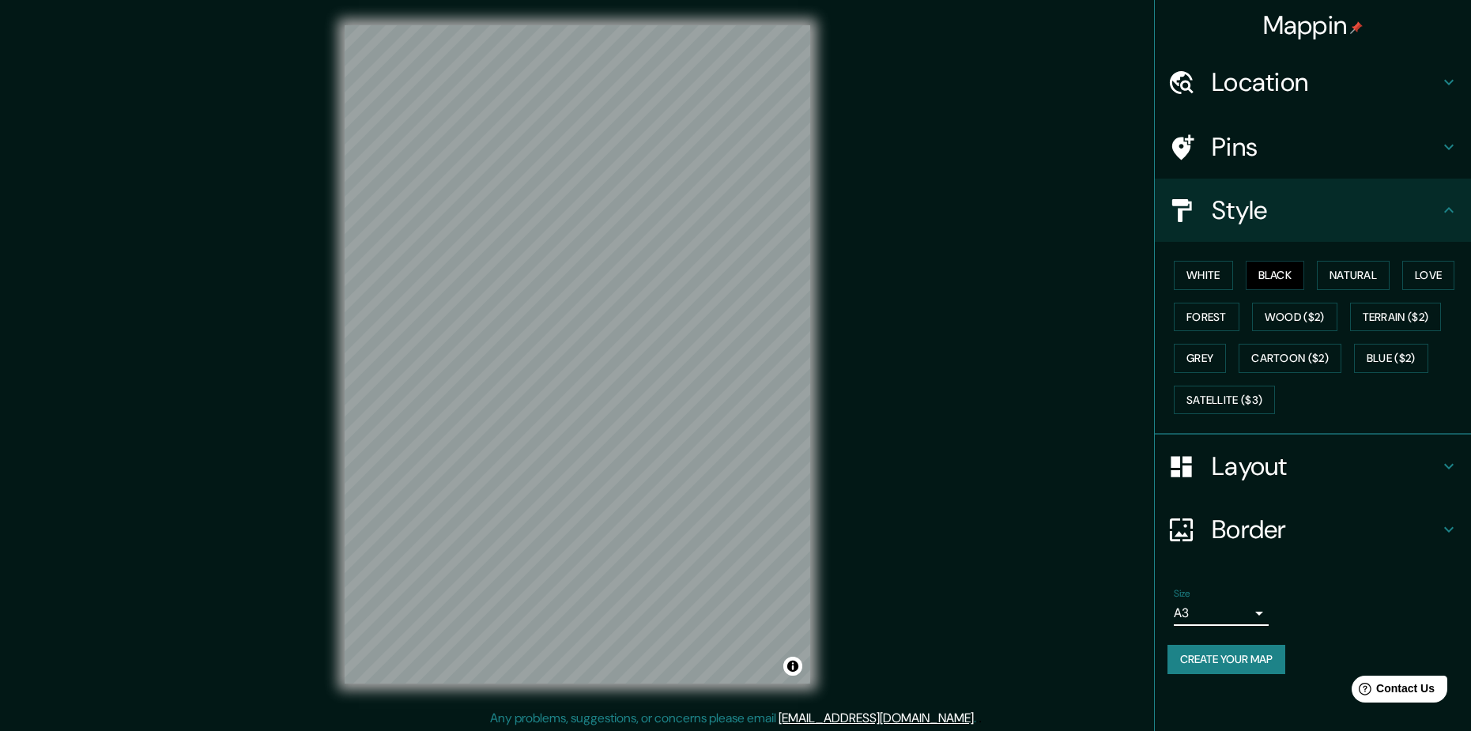
click at [1256, 477] on h4 "Layout" at bounding box center [1326, 467] width 228 height 32
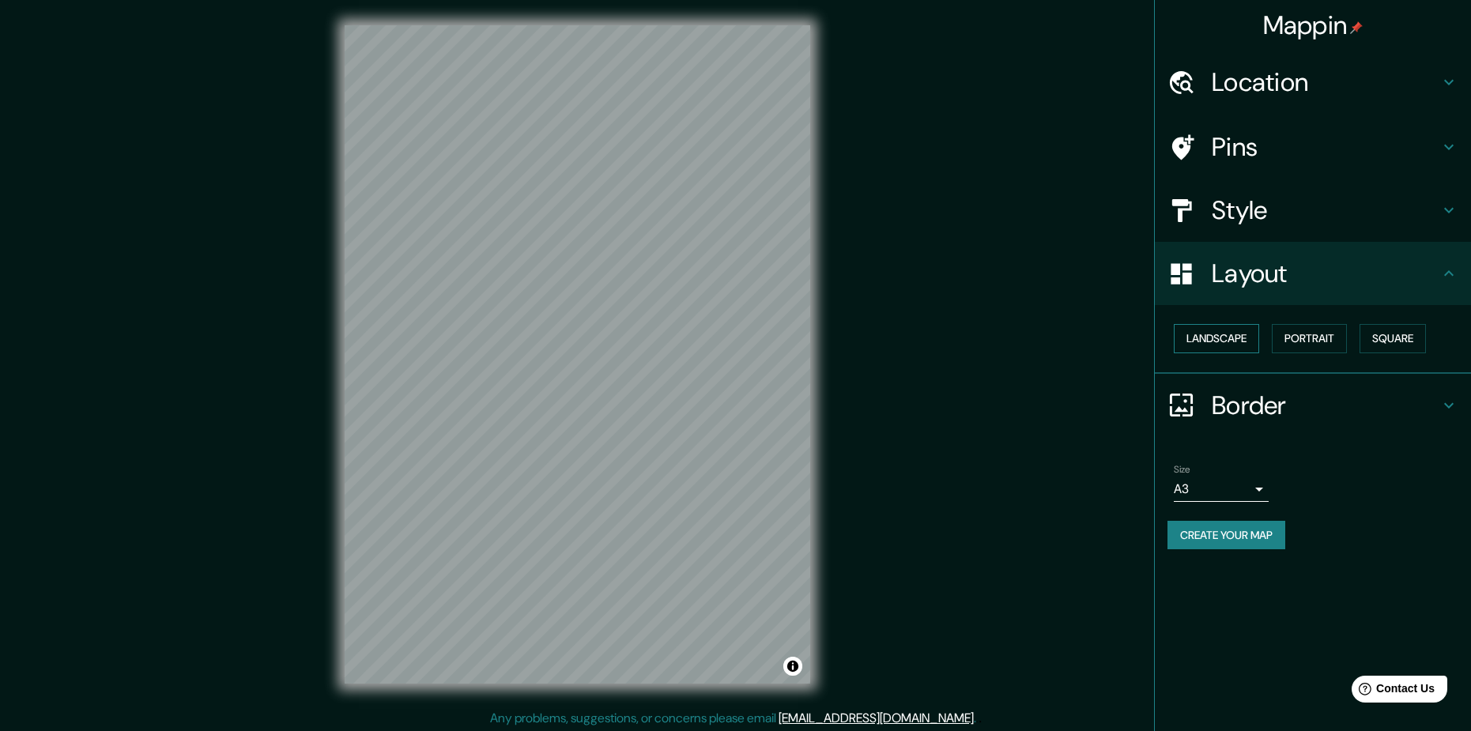
click at [1251, 338] on button "Landscape" at bounding box center [1216, 338] width 85 height 29
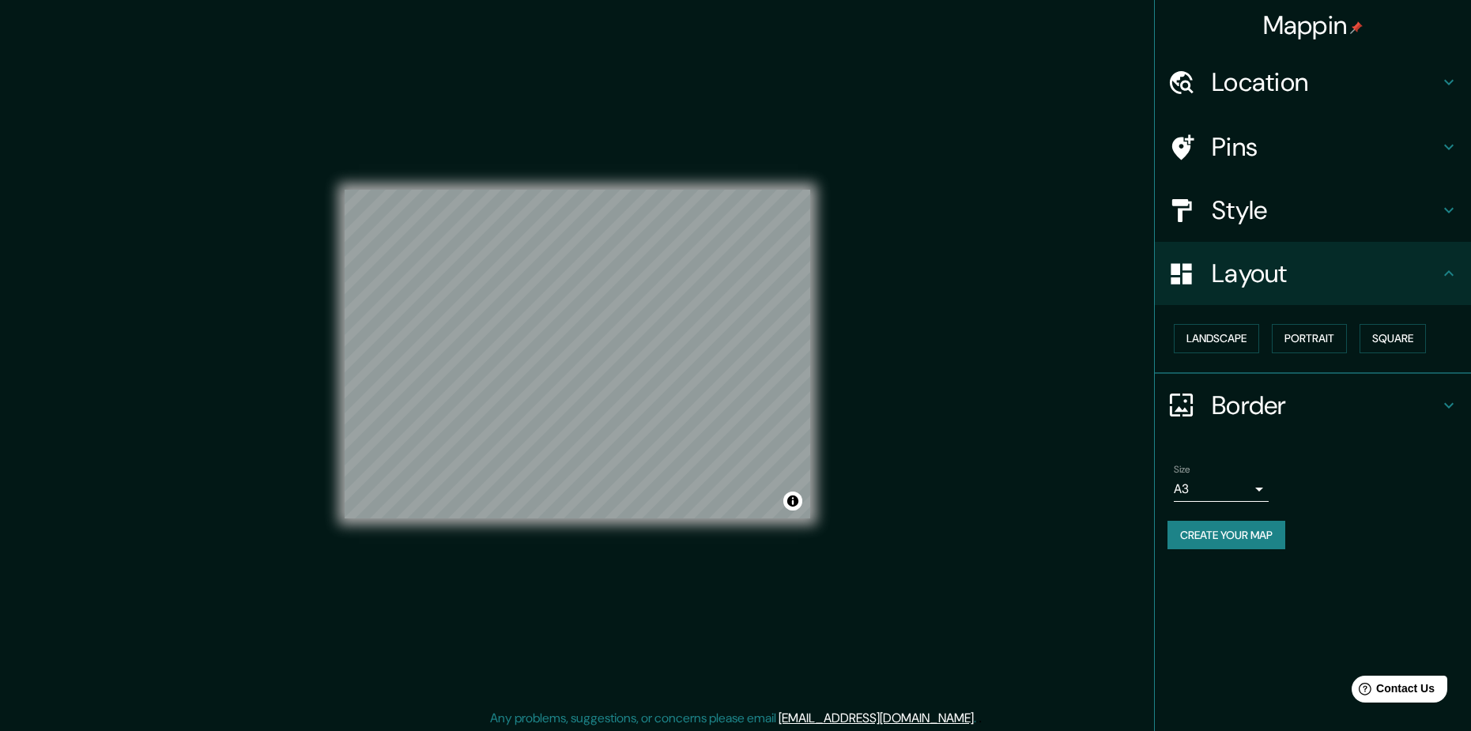
click at [1224, 494] on body "Mappin Location [GEOGRAPHIC_DATA], [GEOGRAPHIC_DATA], [GEOGRAPHIC_DATA] [GEOGRA…" at bounding box center [735, 365] width 1471 height 731
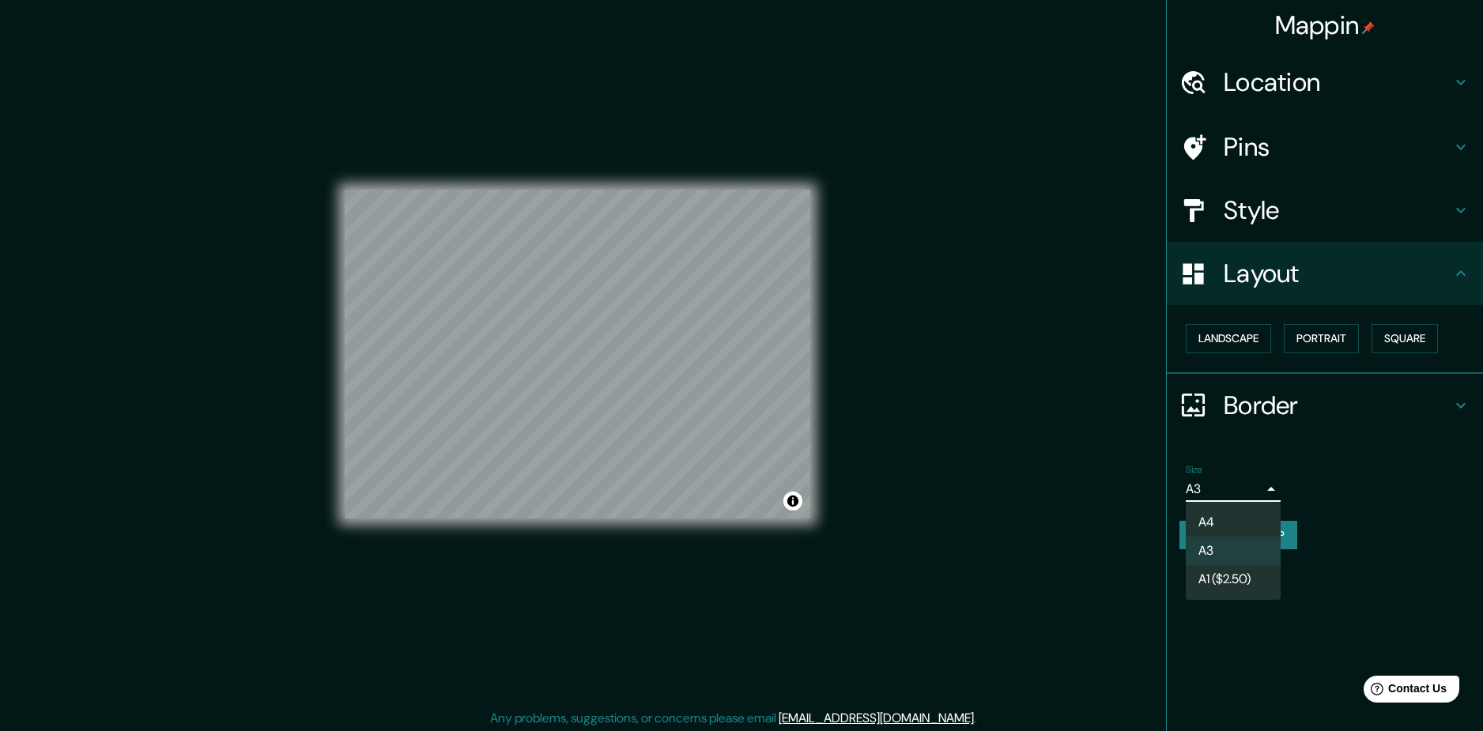
click at [1303, 336] on div at bounding box center [741, 365] width 1483 height 731
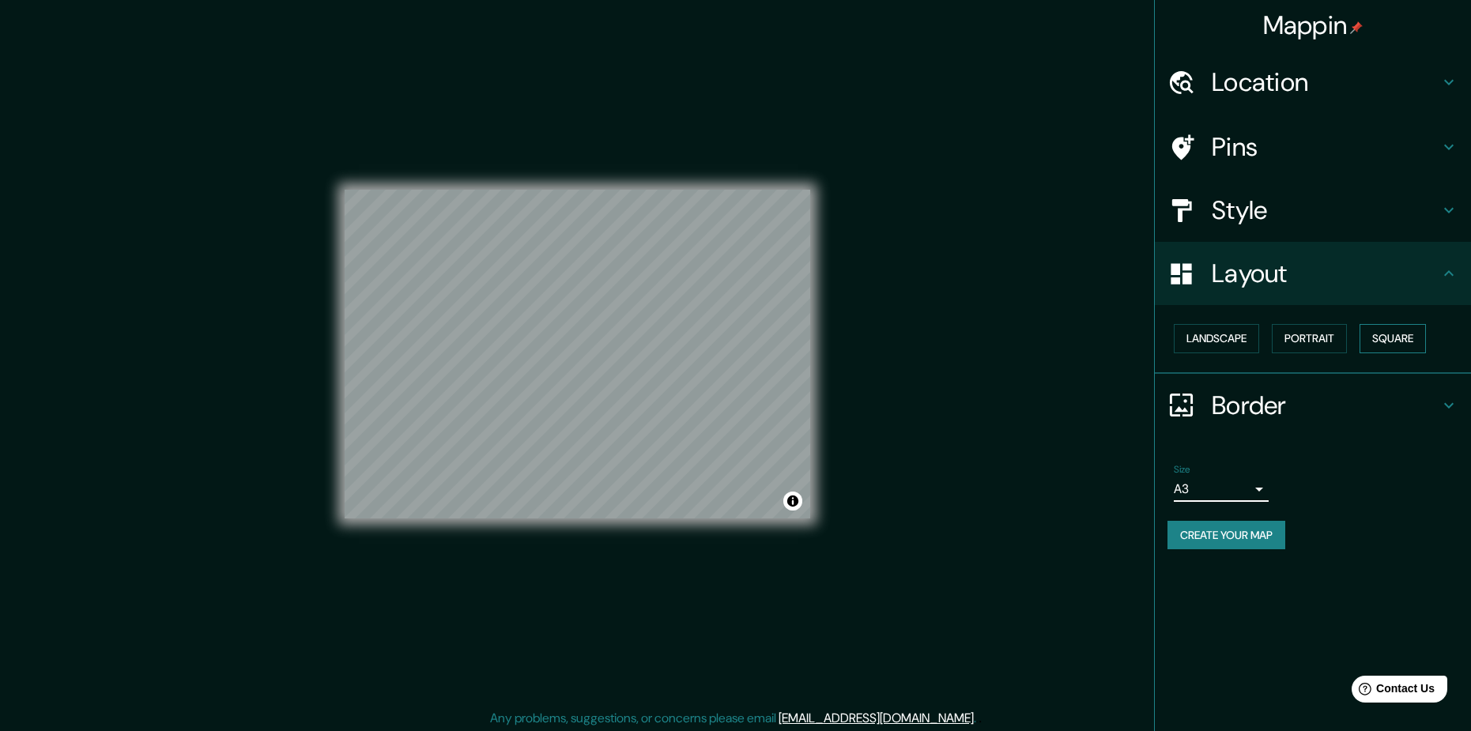
click at [1382, 338] on button "Square" at bounding box center [1393, 338] width 66 height 29
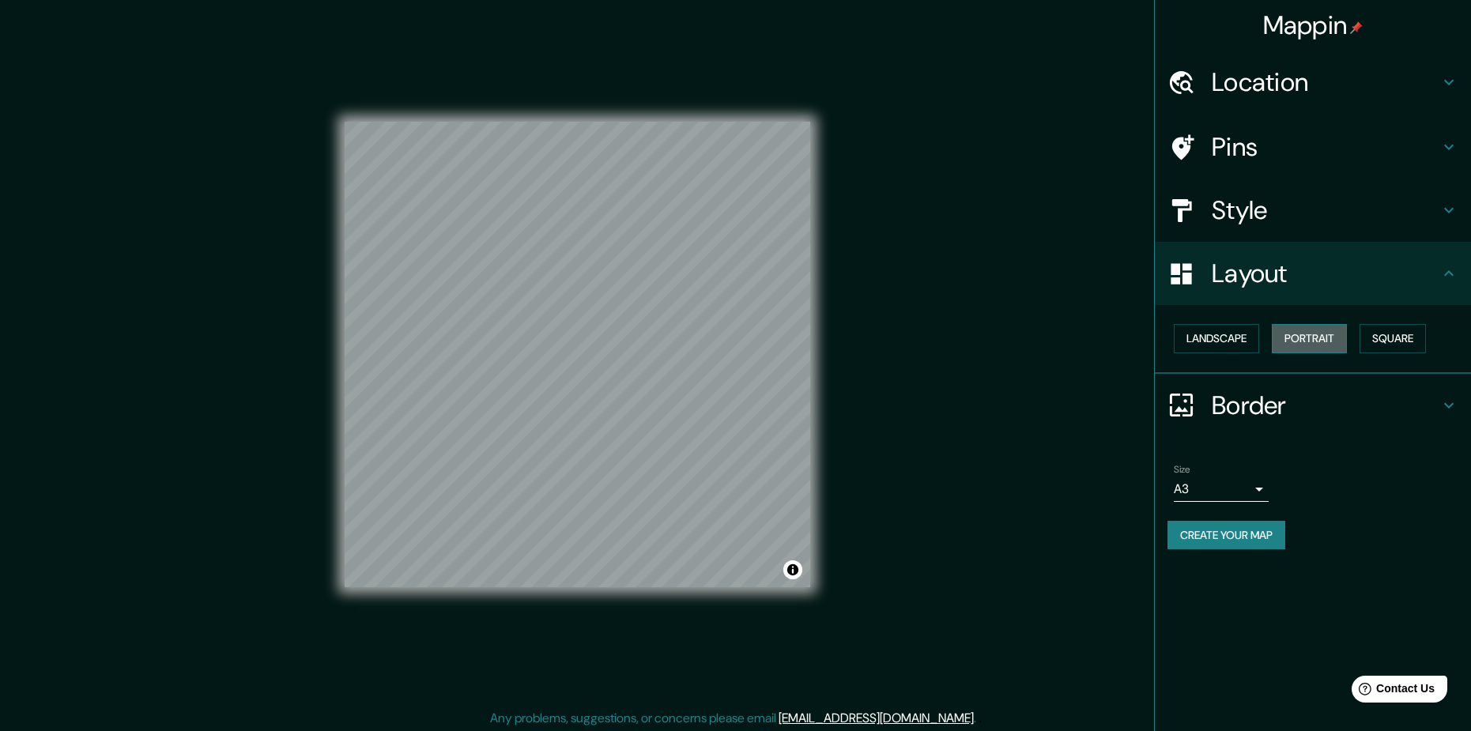
click at [1320, 337] on button "Portrait" at bounding box center [1309, 338] width 75 height 29
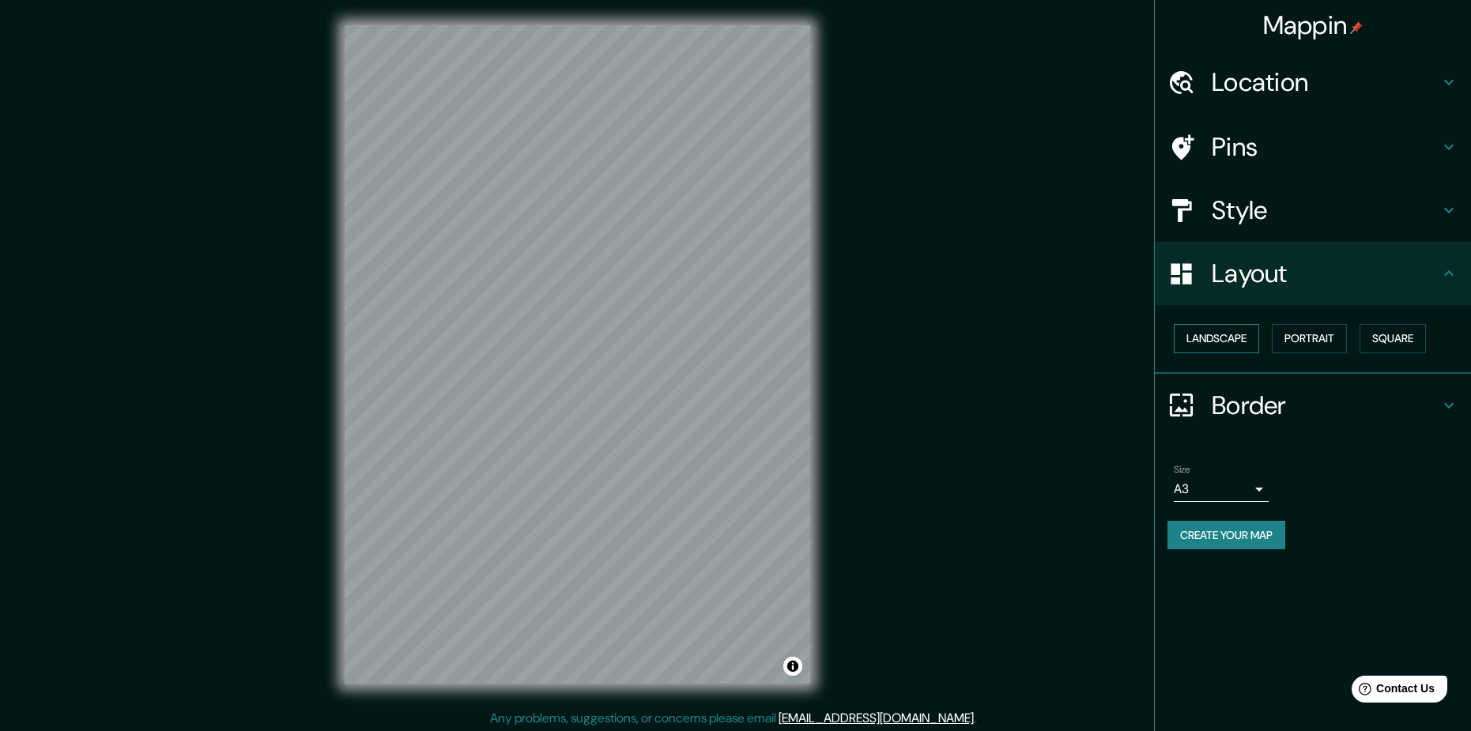
click at [1238, 344] on button "Landscape" at bounding box center [1216, 338] width 85 height 29
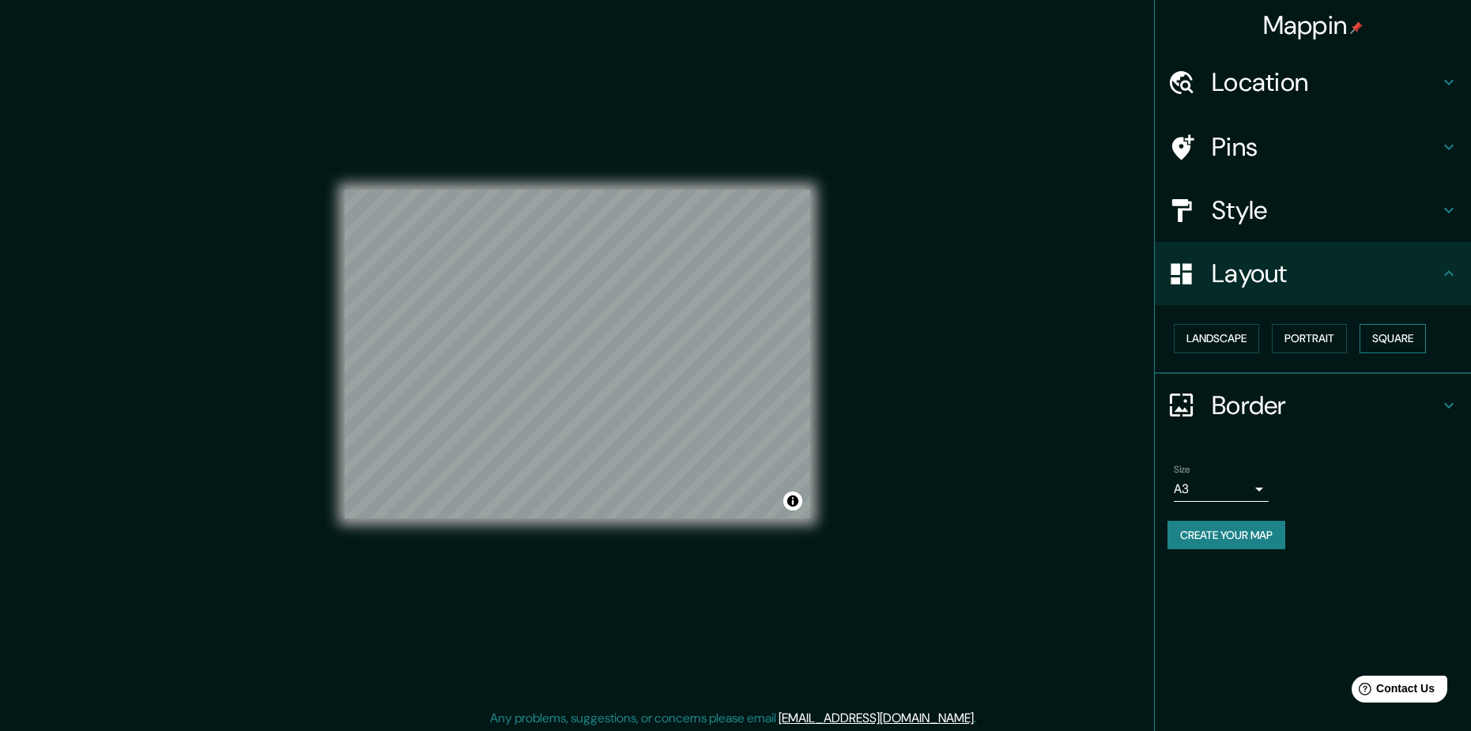
click at [1402, 346] on button "Square" at bounding box center [1393, 338] width 66 height 29
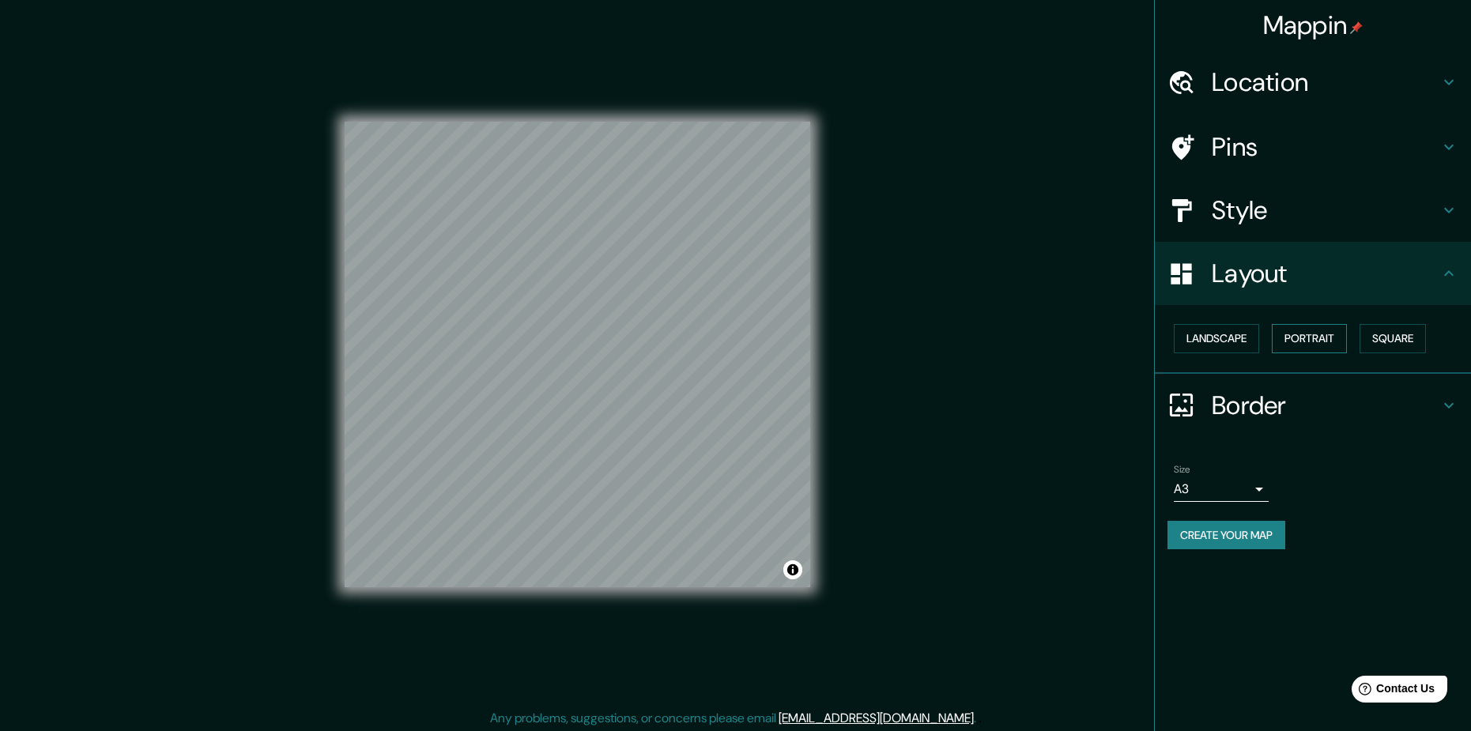
click at [1310, 341] on button "Portrait" at bounding box center [1309, 338] width 75 height 29
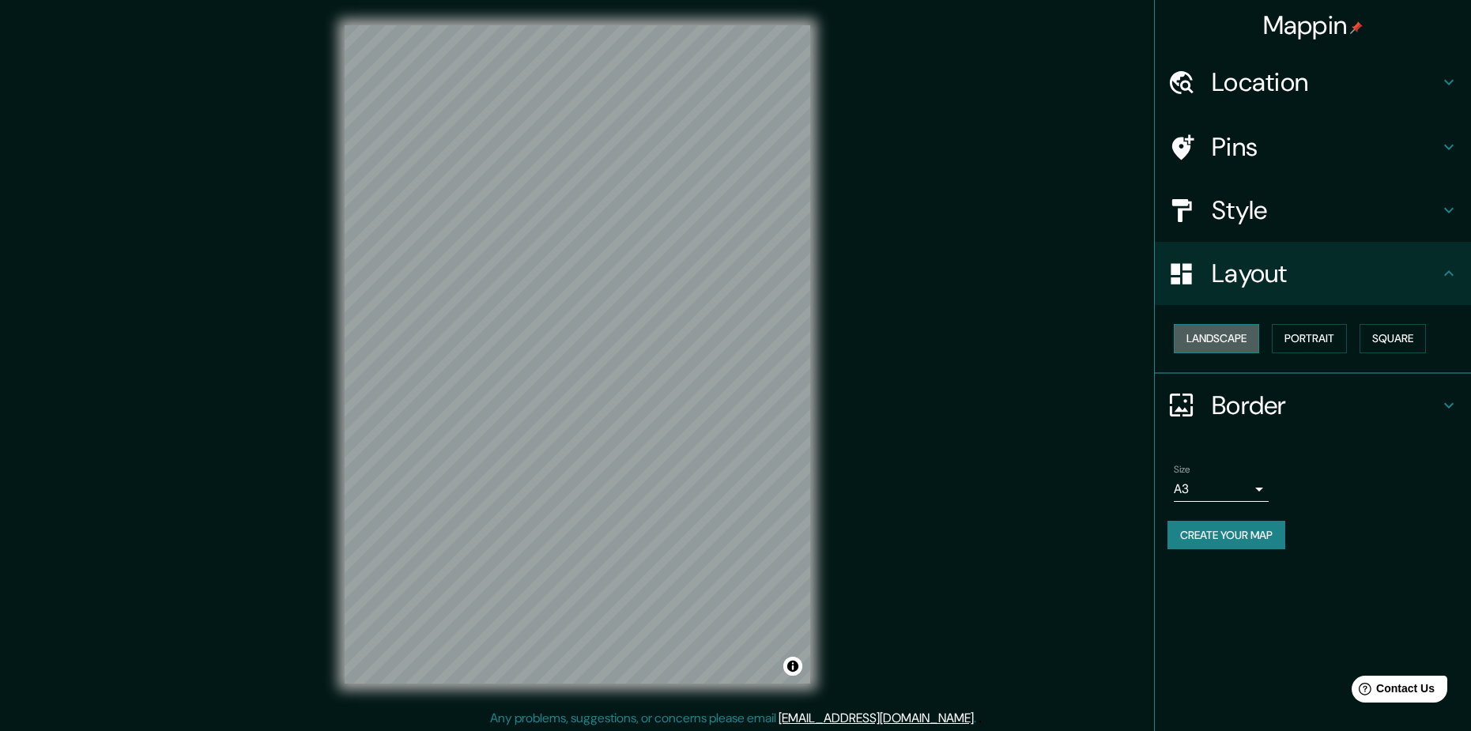
click at [1239, 340] on button "Landscape" at bounding box center [1216, 338] width 85 height 29
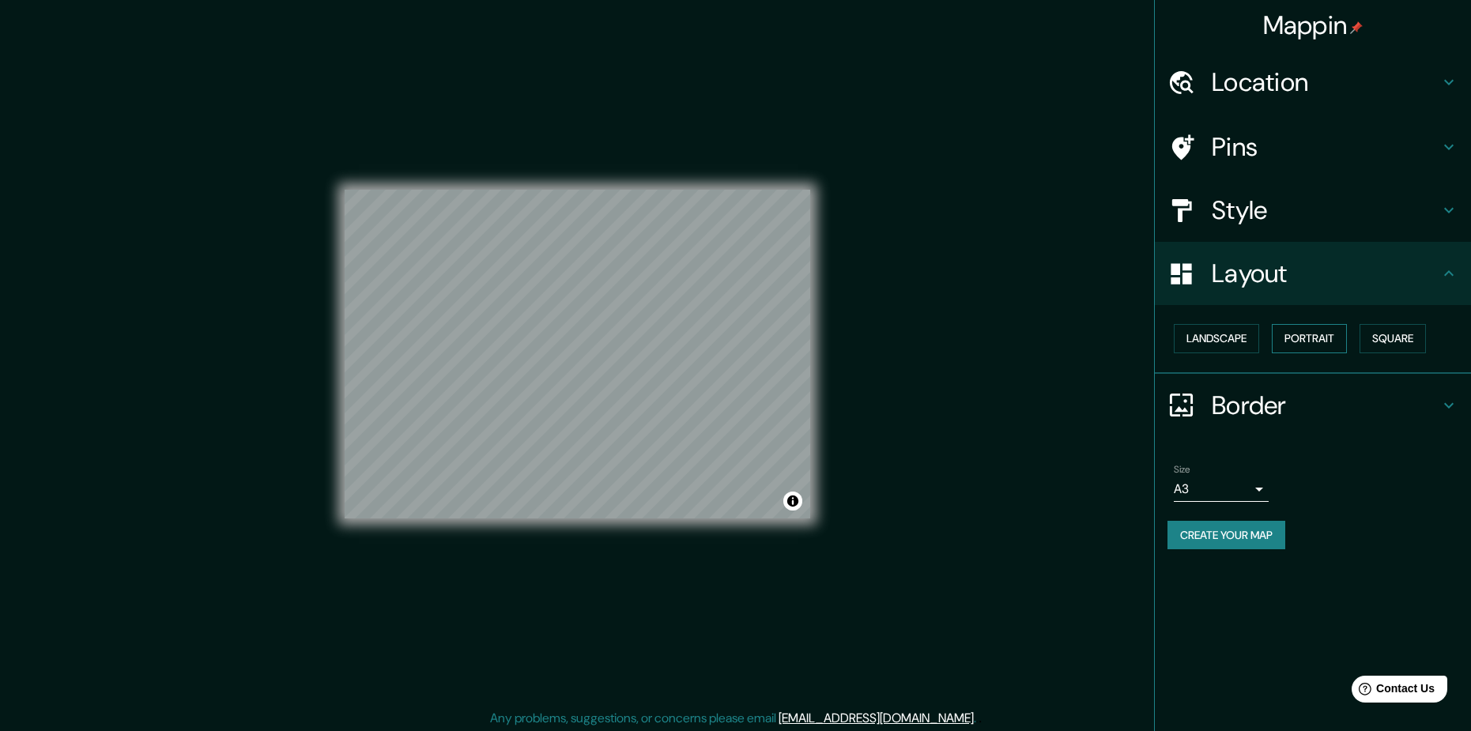
click at [1320, 343] on button "Portrait" at bounding box center [1309, 338] width 75 height 29
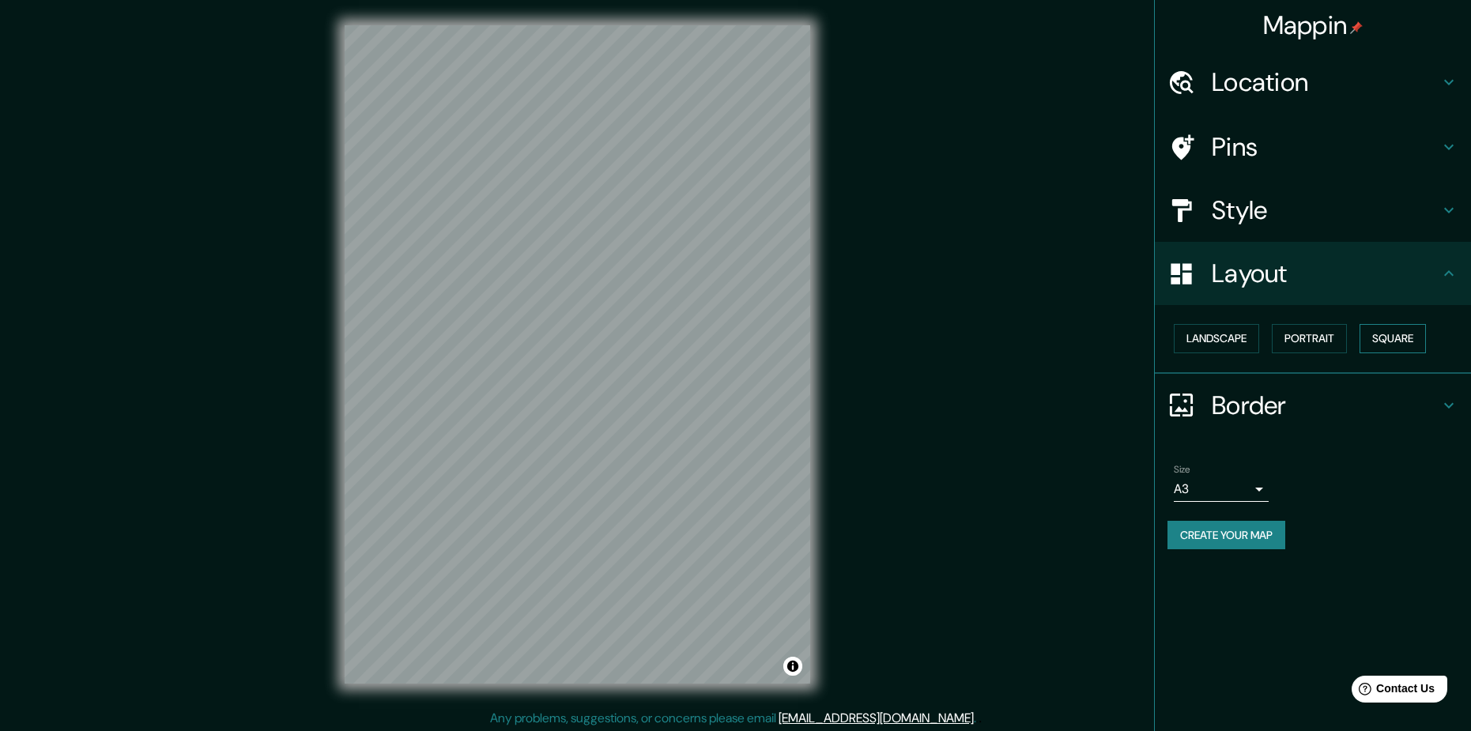
click at [1377, 339] on button "Square" at bounding box center [1393, 338] width 66 height 29
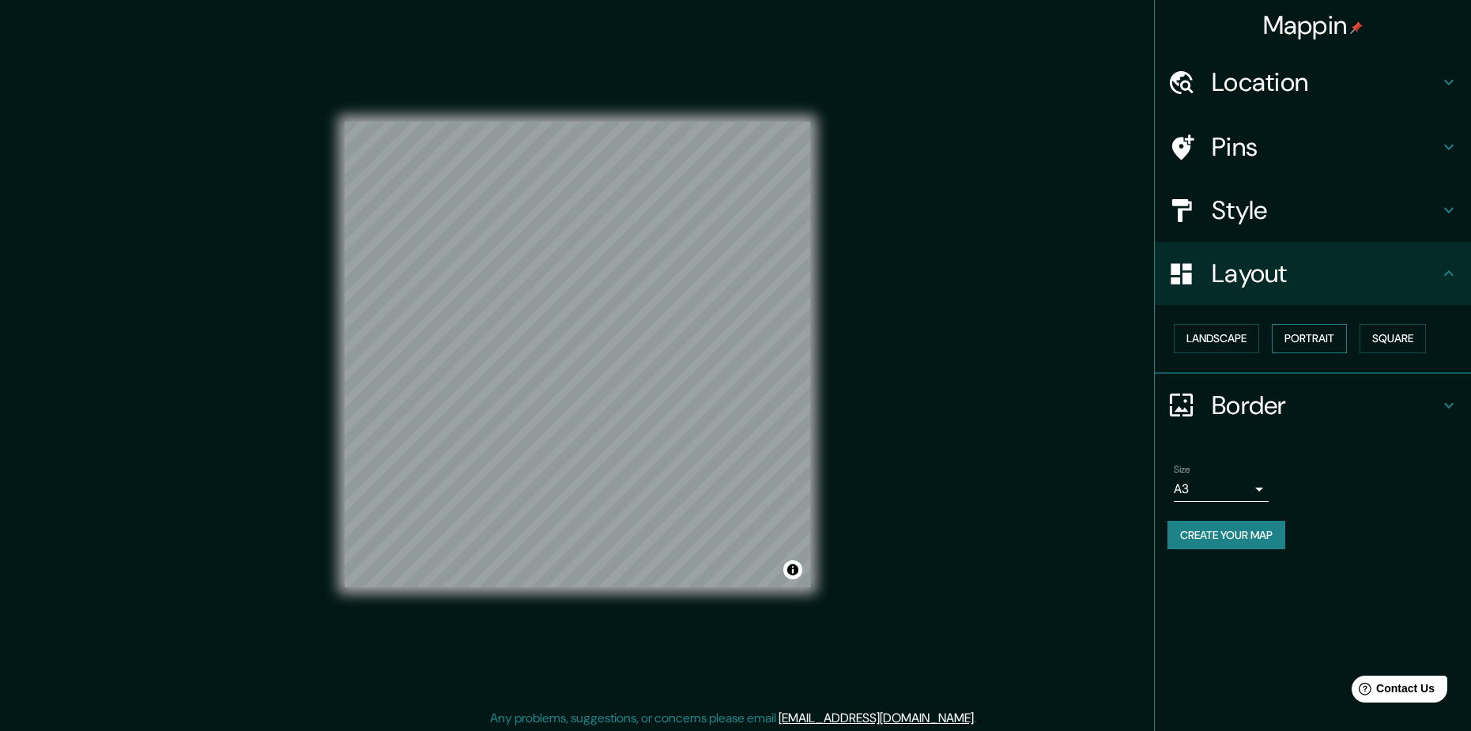
click at [1329, 345] on button "Portrait" at bounding box center [1309, 338] width 75 height 29
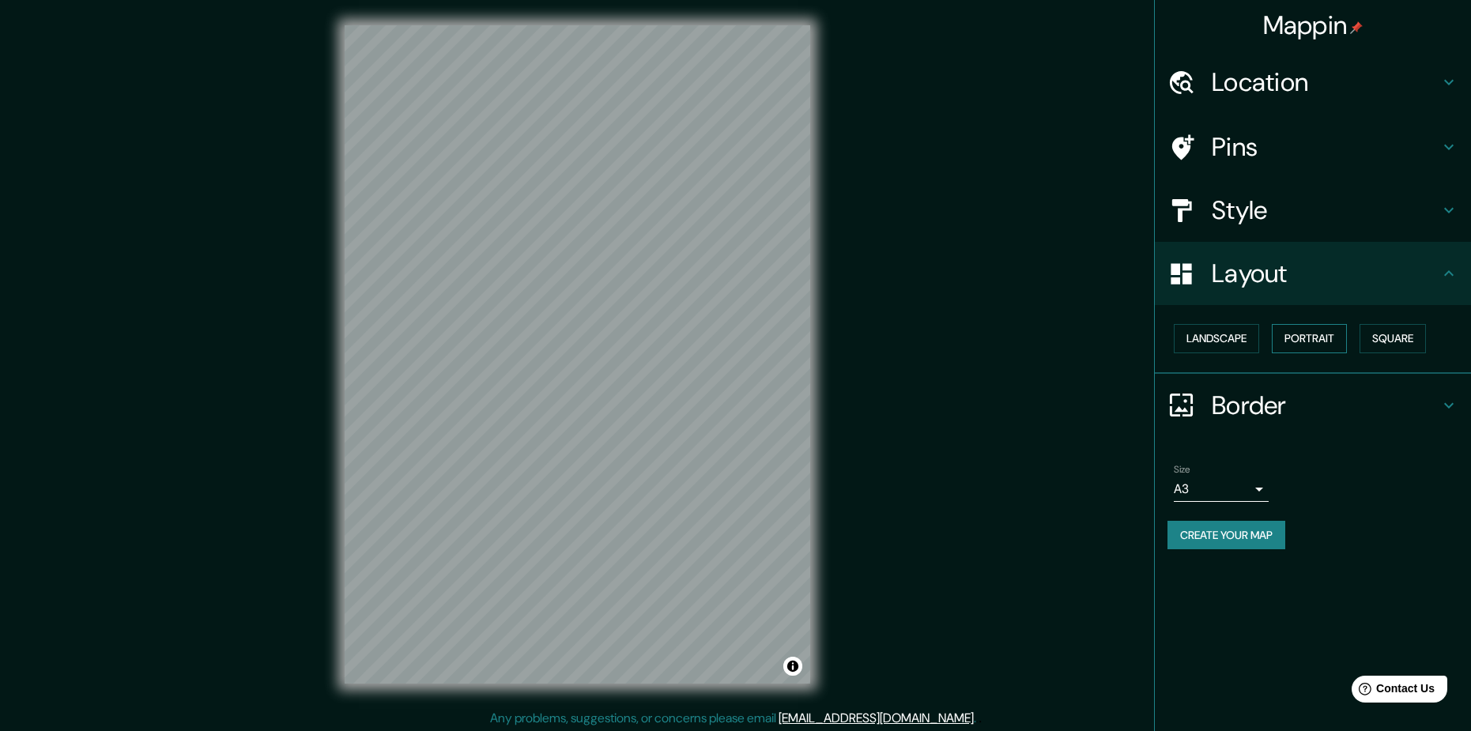
click at [1338, 341] on button "Portrait" at bounding box center [1309, 338] width 75 height 29
click at [1444, 398] on icon at bounding box center [1448, 405] width 19 height 19
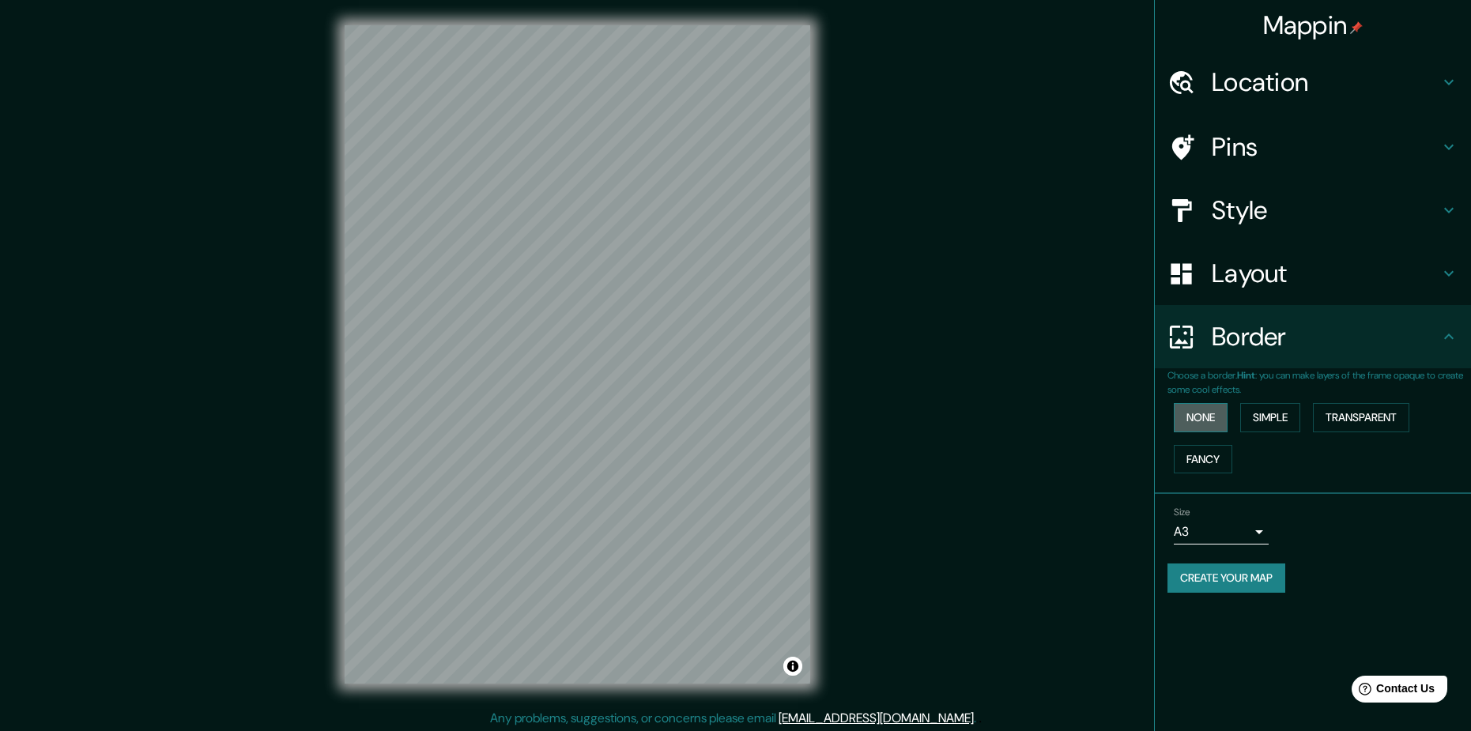
click at [1190, 416] on button "None" at bounding box center [1201, 417] width 54 height 29
click at [1250, 413] on button "Simple" at bounding box center [1270, 417] width 60 height 29
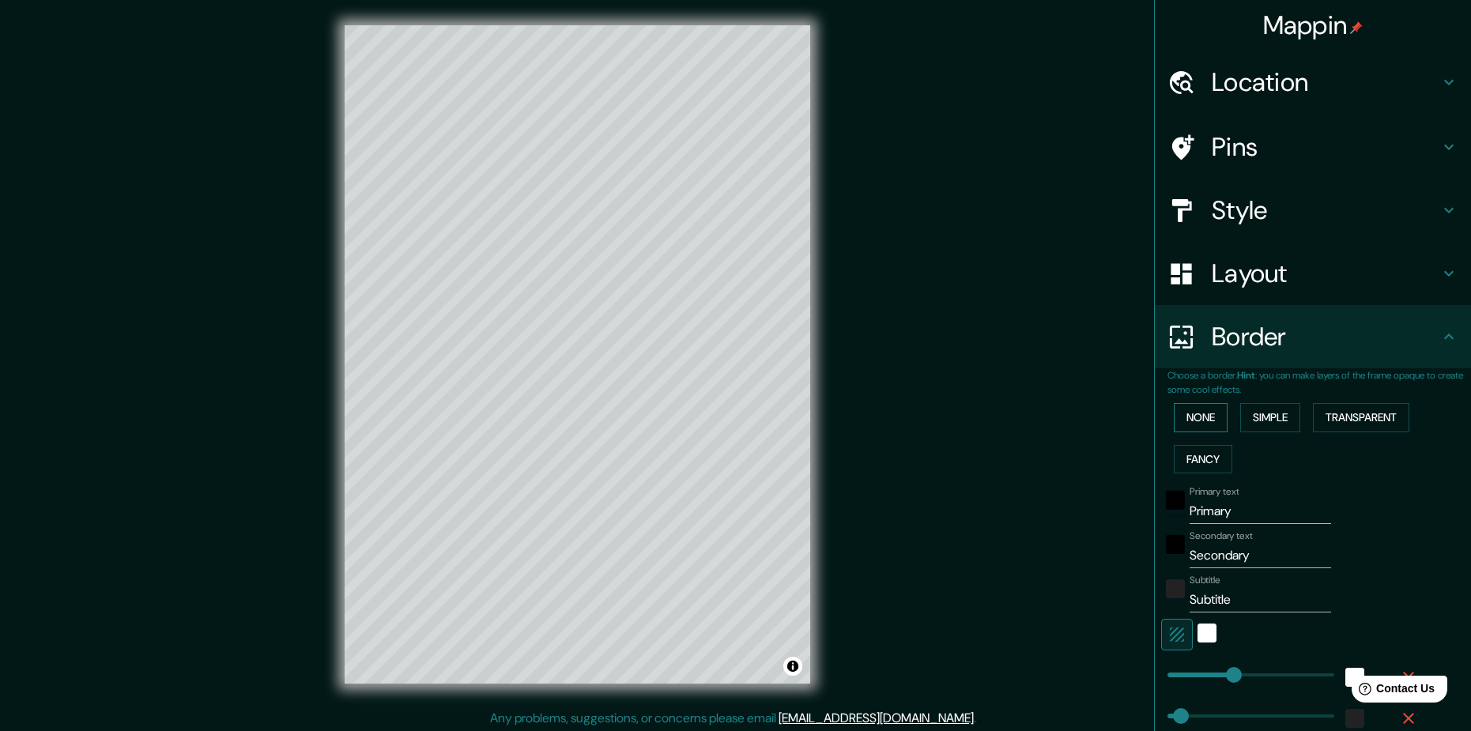
click at [1212, 413] on button "None" at bounding box center [1201, 417] width 54 height 29
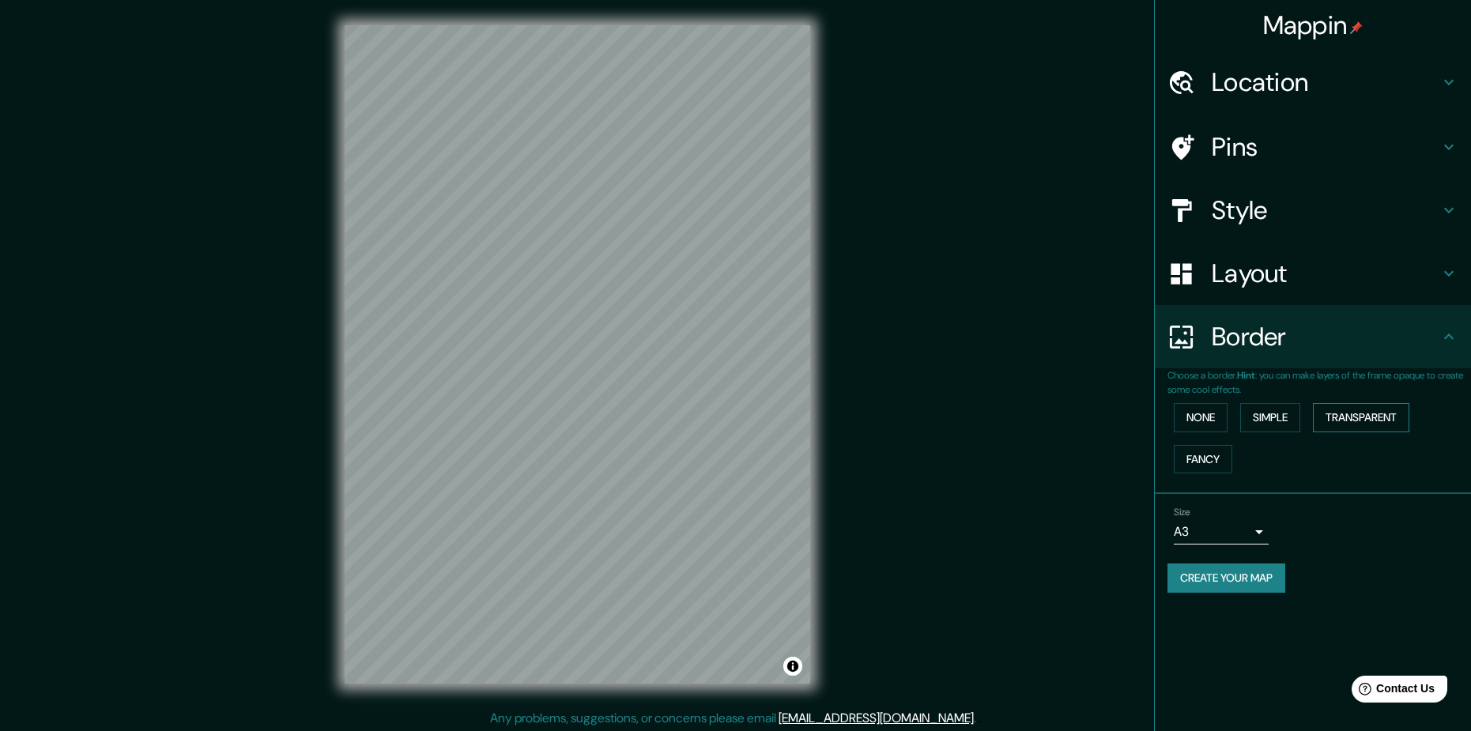
click at [1340, 418] on button "Transparent" at bounding box center [1361, 417] width 96 height 29
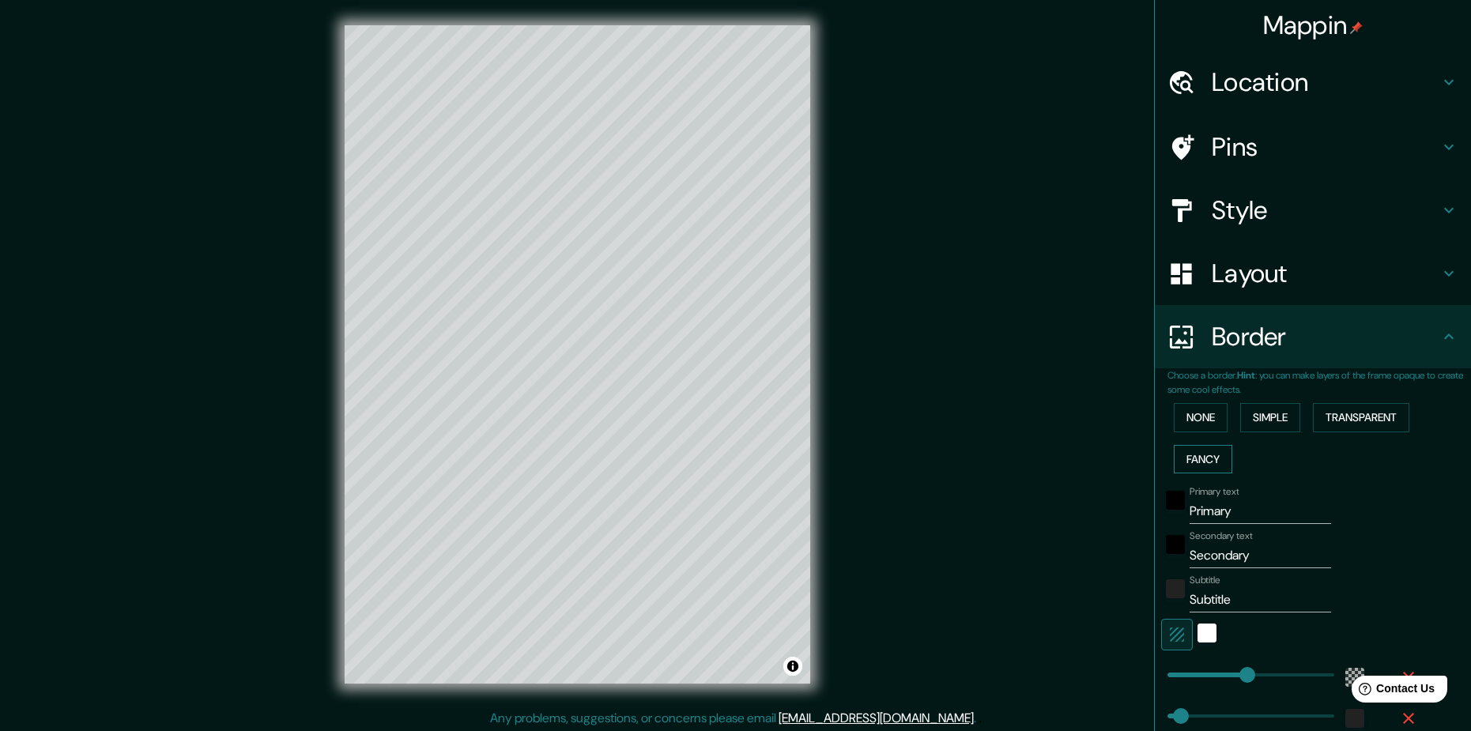
click at [1186, 449] on button "Fancy" at bounding box center [1203, 459] width 58 height 29
click at [1201, 416] on button "None" at bounding box center [1201, 417] width 54 height 29
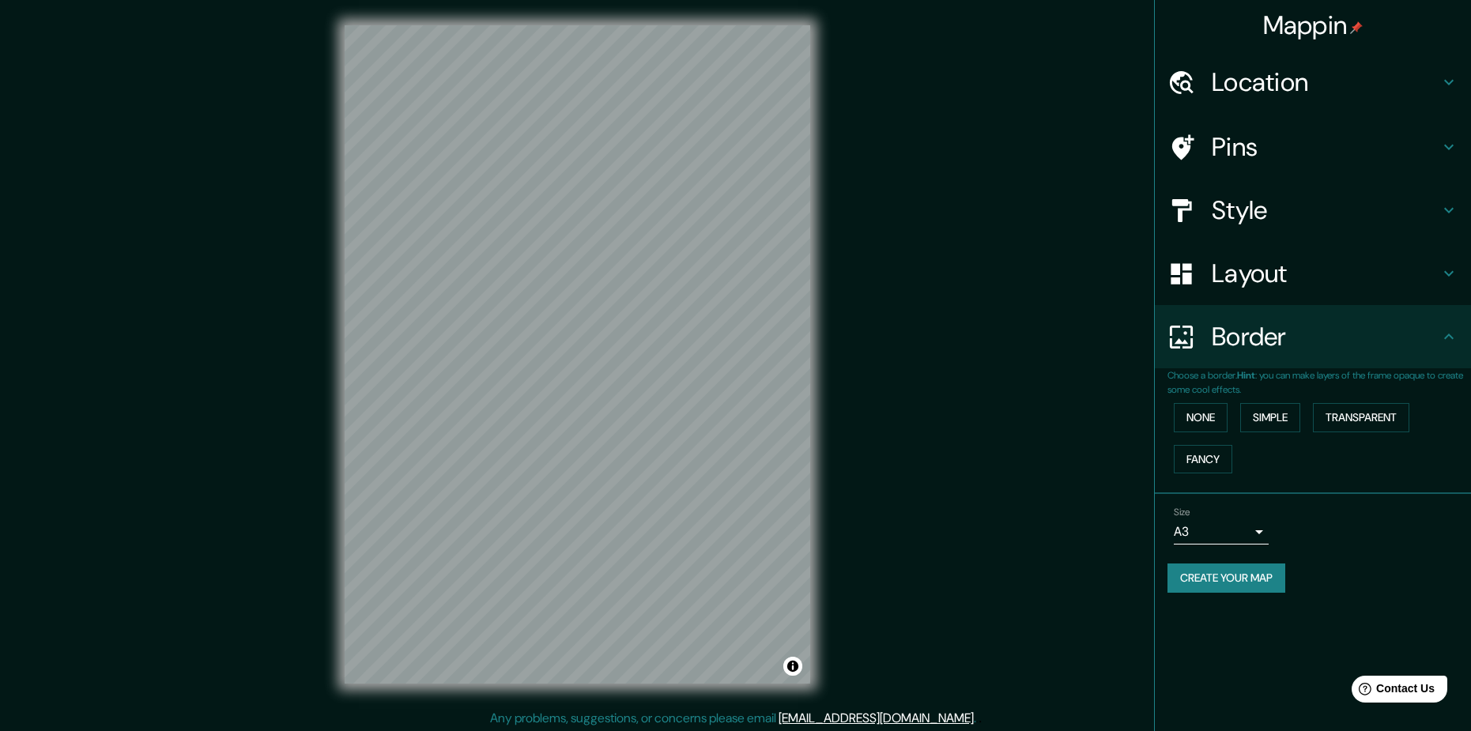
click at [1205, 585] on button "Create your map" at bounding box center [1226, 578] width 118 height 29
